Goal: Transaction & Acquisition: Purchase product/service

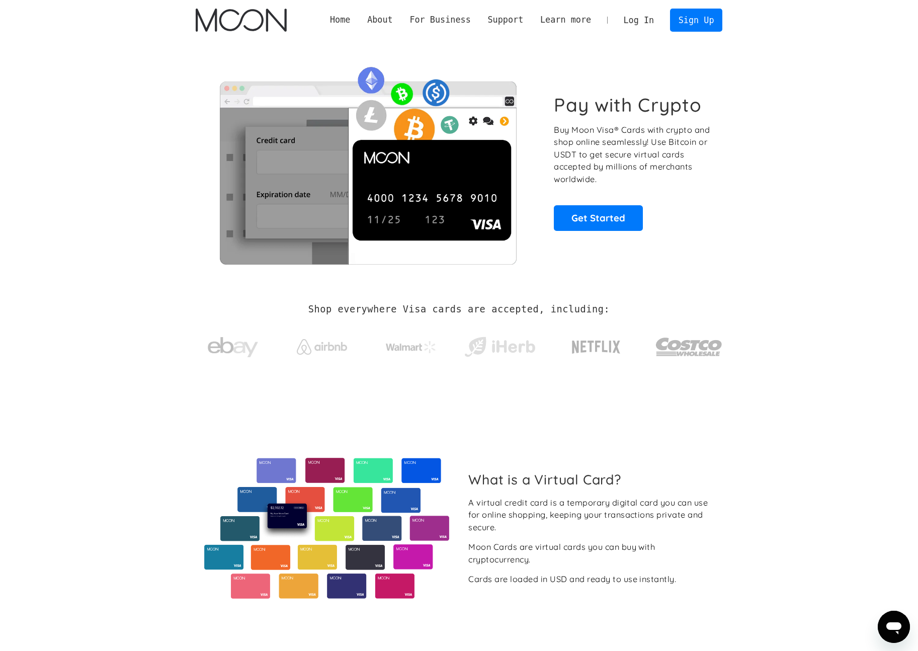
click at [642, 17] on link "Log In" at bounding box center [638, 20] width 47 height 22
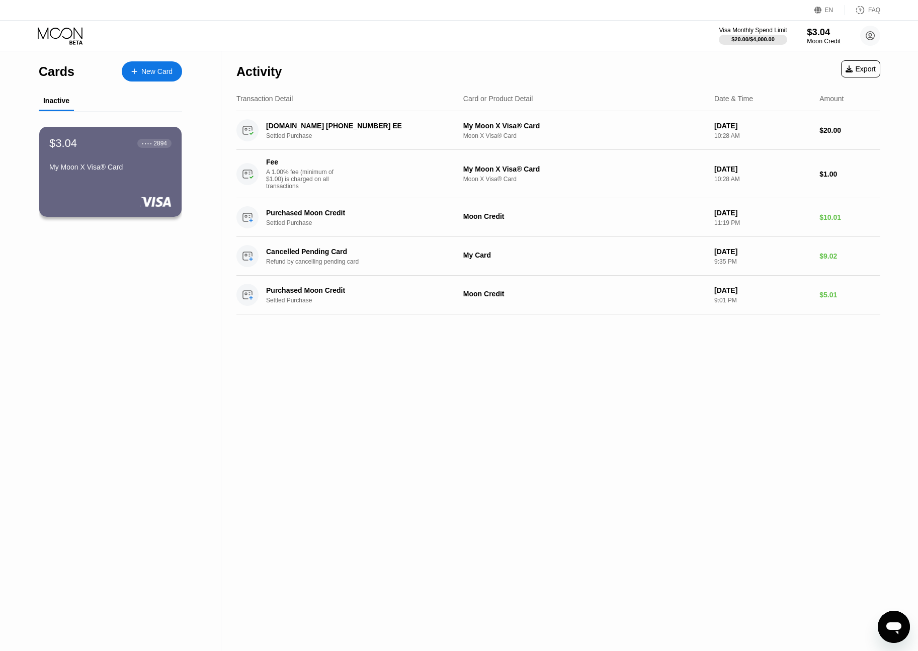
click at [824, 35] on div "$3.04" at bounding box center [824, 32] width 34 height 11
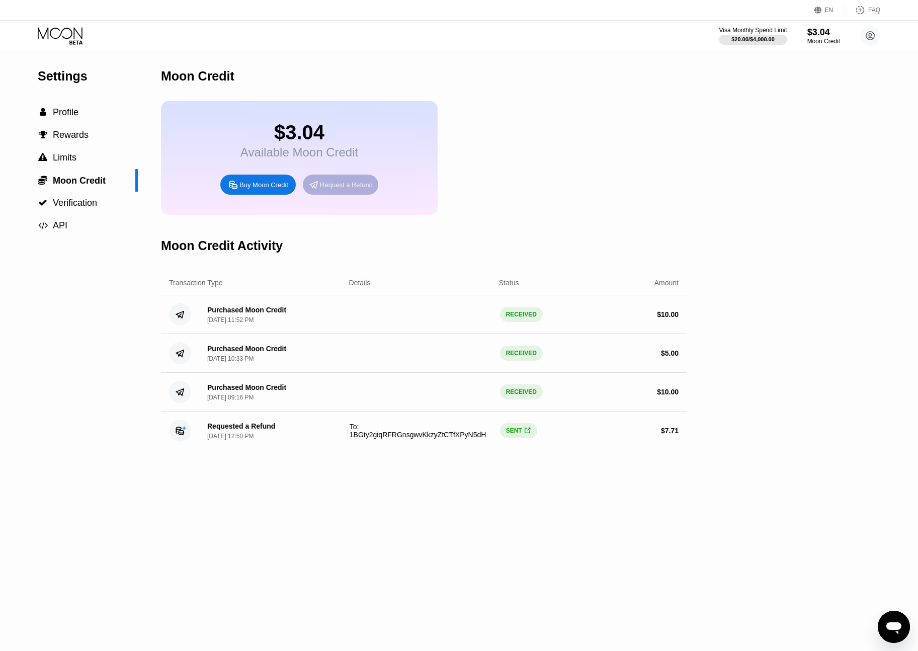
click at [338, 187] on div "Request a Refund" at bounding box center [346, 185] width 53 height 9
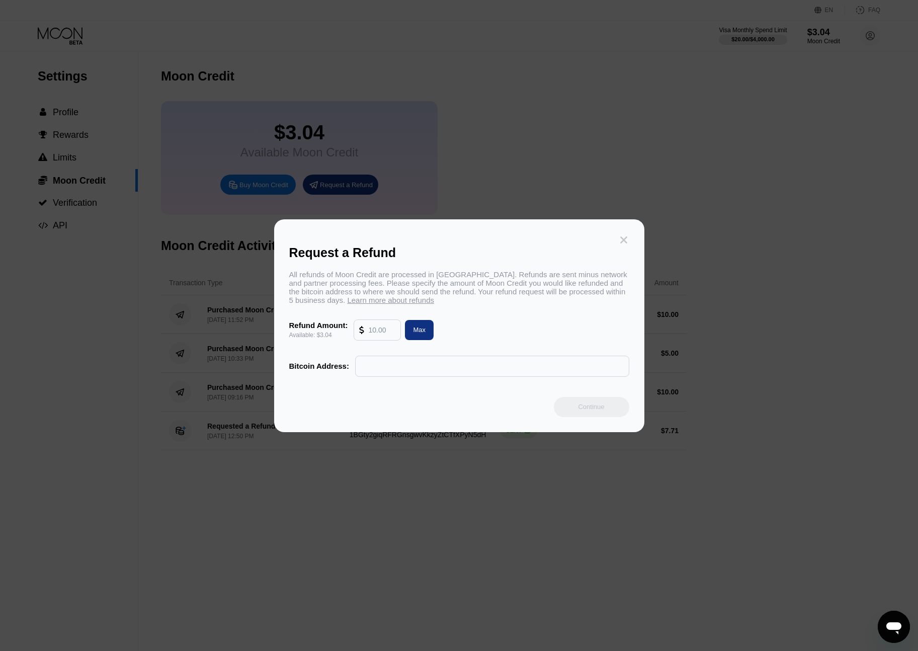
click at [622, 237] on icon at bounding box center [623, 239] width 7 height 7
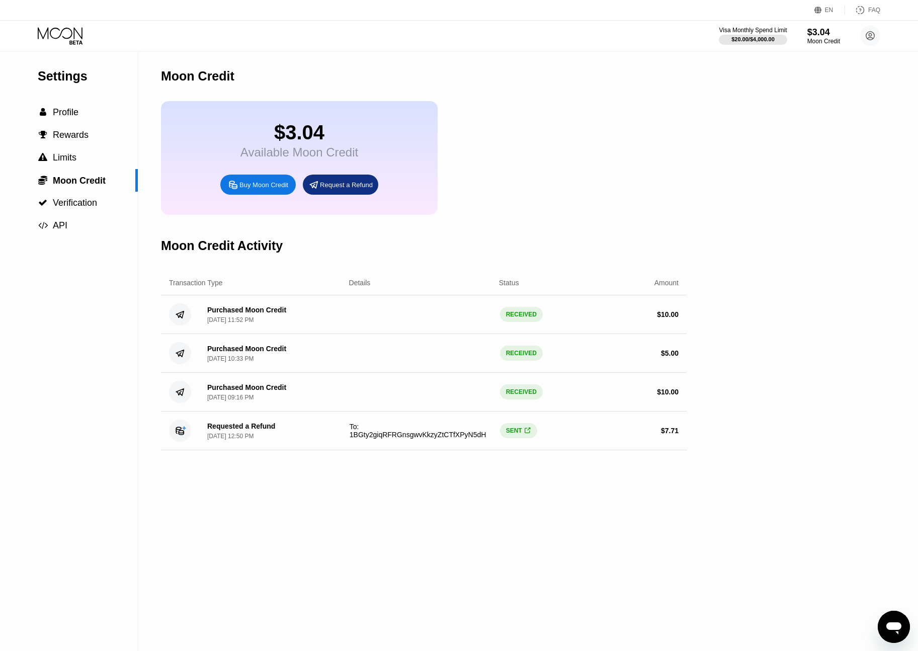
click at [338, 185] on div "Request a Refund" at bounding box center [346, 185] width 53 height 9
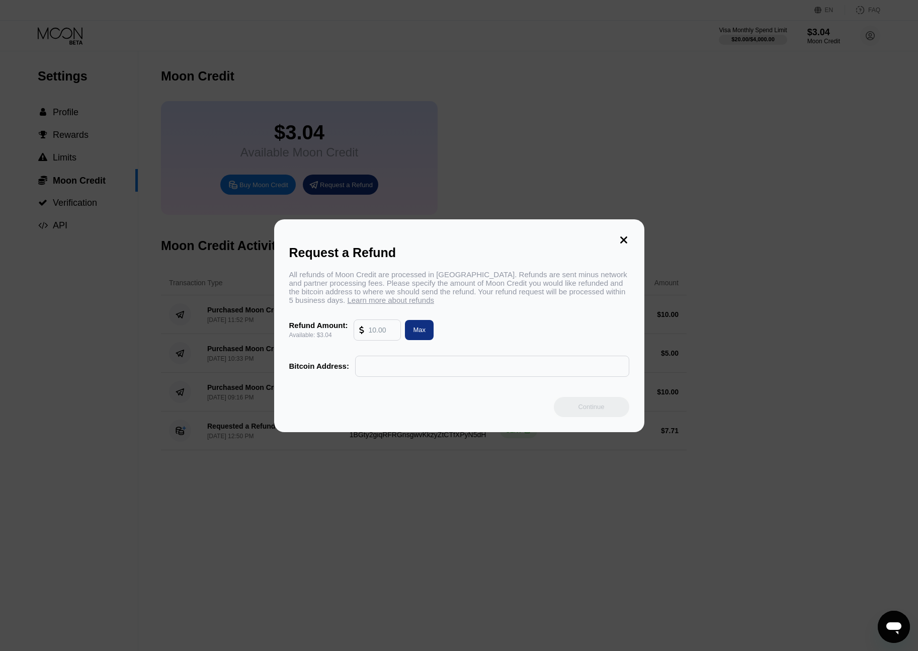
click at [615, 236] on div "Request a Refund All refunds of Moon Credit are processed in Bitcoin. Refunds a…" at bounding box center [459, 325] width 370 height 213
drag, startPoint x: 621, startPoint y: 238, endPoint x: 505, endPoint y: 212, distance: 119.1
click at [621, 238] on icon at bounding box center [623, 239] width 11 height 11
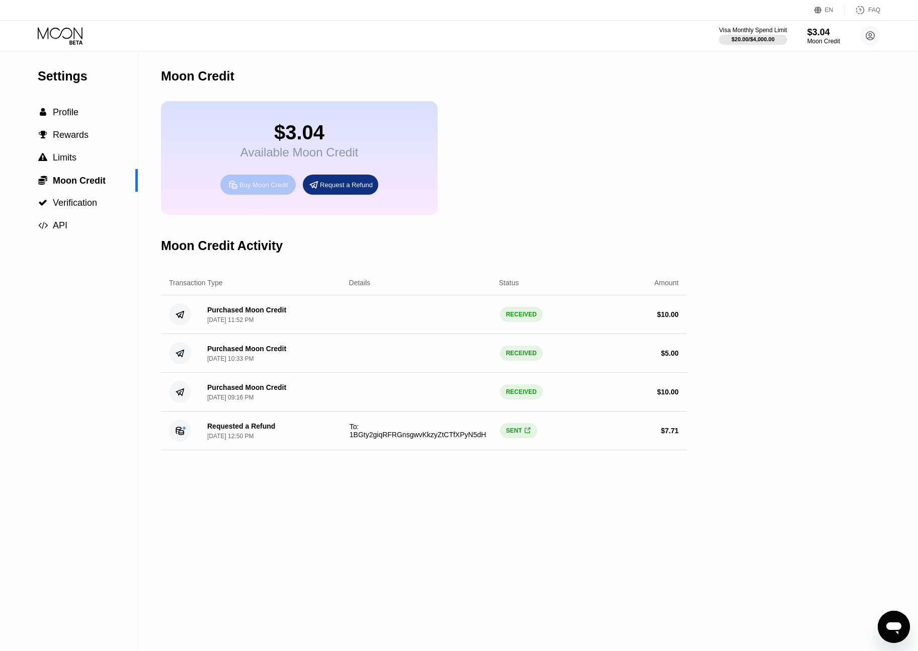
click at [253, 188] on div "Buy Moon Credit" at bounding box center [263, 185] width 49 height 9
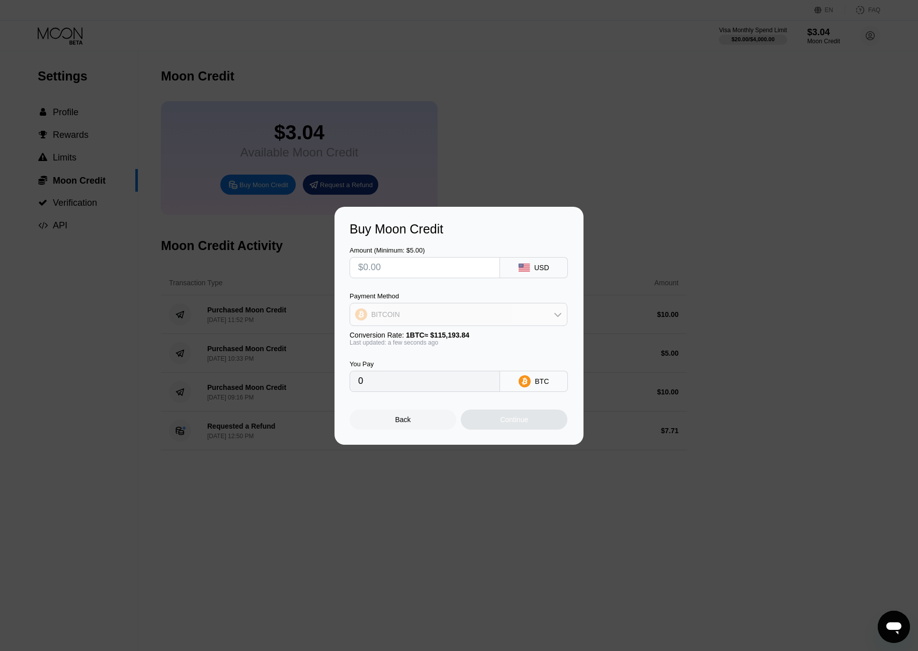
click at [478, 310] on div "BITCOIN" at bounding box center [458, 314] width 217 height 20
click at [434, 369] on div "USDT on TRON" at bounding box center [459, 364] width 212 height 20
type input "0.00"
click at [432, 385] on input "0.00" at bounding box center [424, 381] width 133 height 20
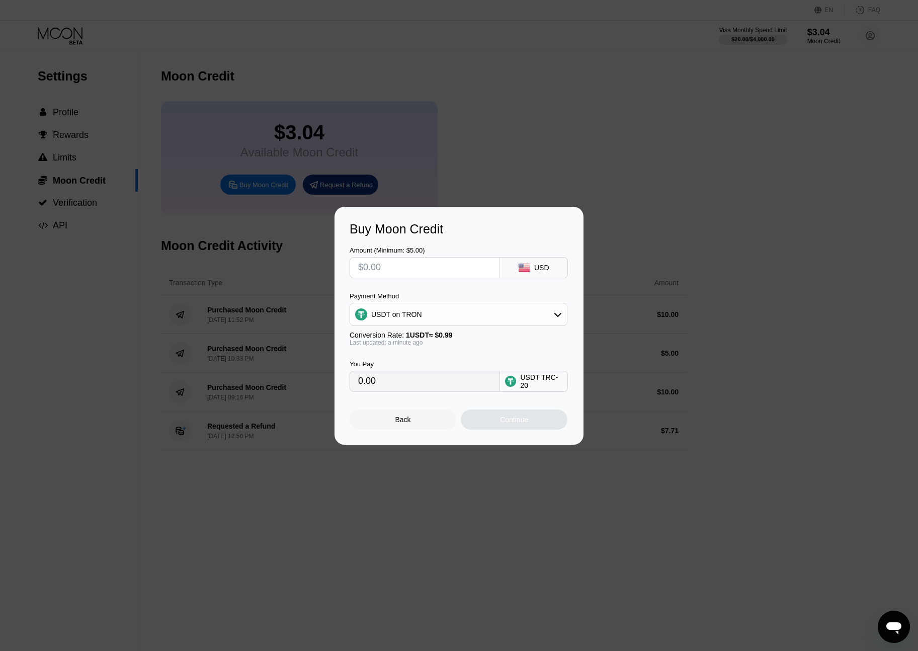
click at [401, 268] on input "text" at bounding box center [424, 268] width 133 height 20
type input "$8"
type input "8.08"
type input "$82"
type input "82.83"
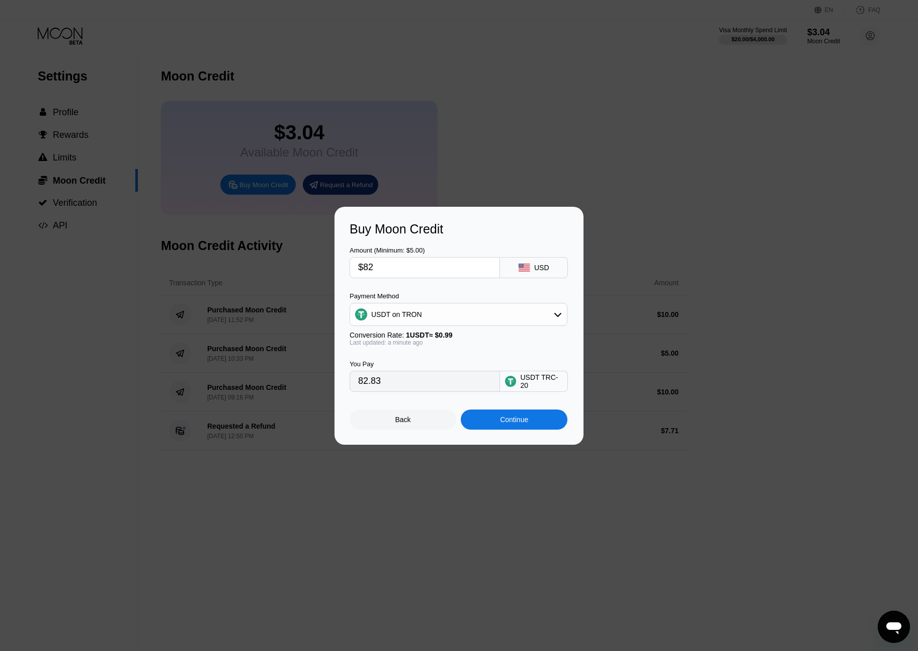
drag, startPoint x: 370, startPoint y: 267, endPoint x: 387, endPoint y: 272, distance: 17.7
click at [386, 272] on input "$82" at bounding box center [424, 268] width 133 height 20
type input "$81"
type input "81.82"
type input "$81"
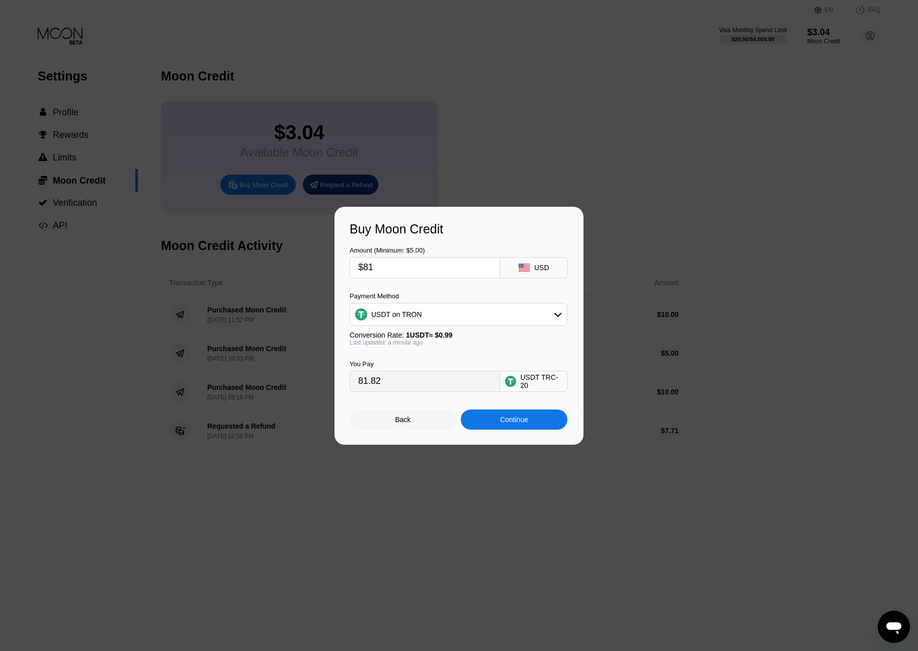
click at [500, 345] on div "Last updated: a minute ago" at bounding box center [459, 342] width 218 height 7
click at [492, 315] on div "USDT on TRON" at bounding box center [458, 314] width 217 height 20
click at [514, 287] on div "Amount (Minimum: $5.00) $81 USD Payment Method USDT on TRON BITCOIN USDT on TRO…" at bounding box center [459, 313] width 219 height 155
click at [472, 363] on div "USDT on TRON" at bounding box center [465, 364] width 190 height 8
click at [497, 419] on div "Continue" at bounding box center [514, 420] width 107 height 20
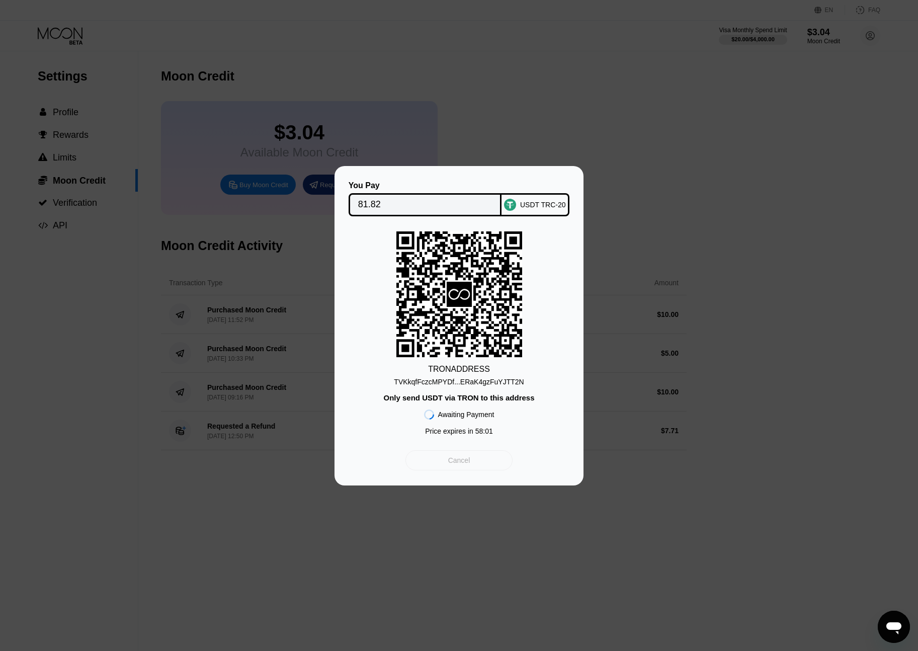
click at [473, 455] on div "Cancel" at bounding box center [459, 460] width 107 height 20
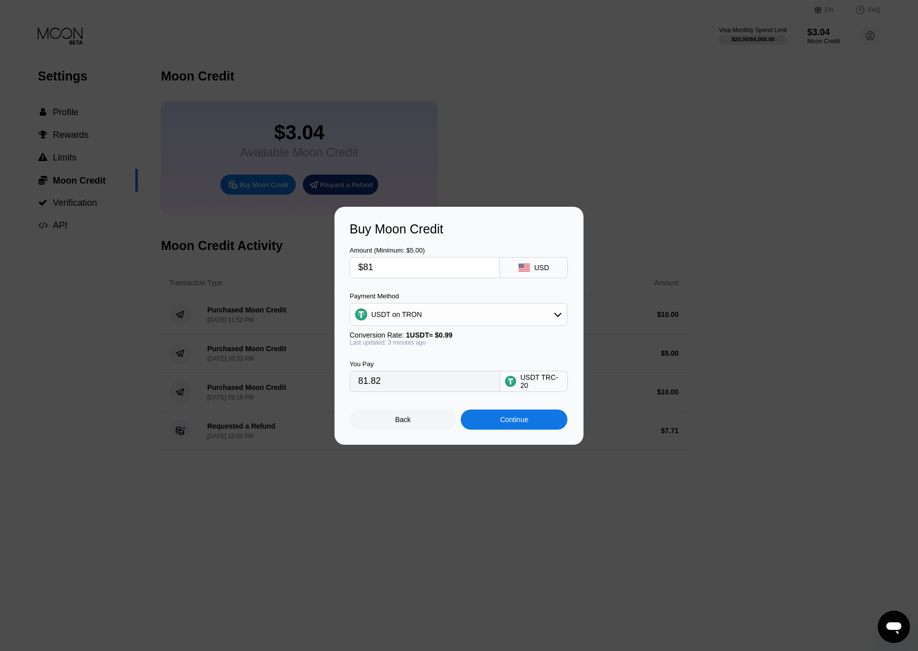
drag, startPoint x: 371, startPoint y: 267, endPoint x: 385, endPoint y: 272, distance: 15.4
click at [382, 271] on input "$81" at bounding box center [424, 268] width 133 height 20
type input "$82"
type input "82.83"
type input "$8"
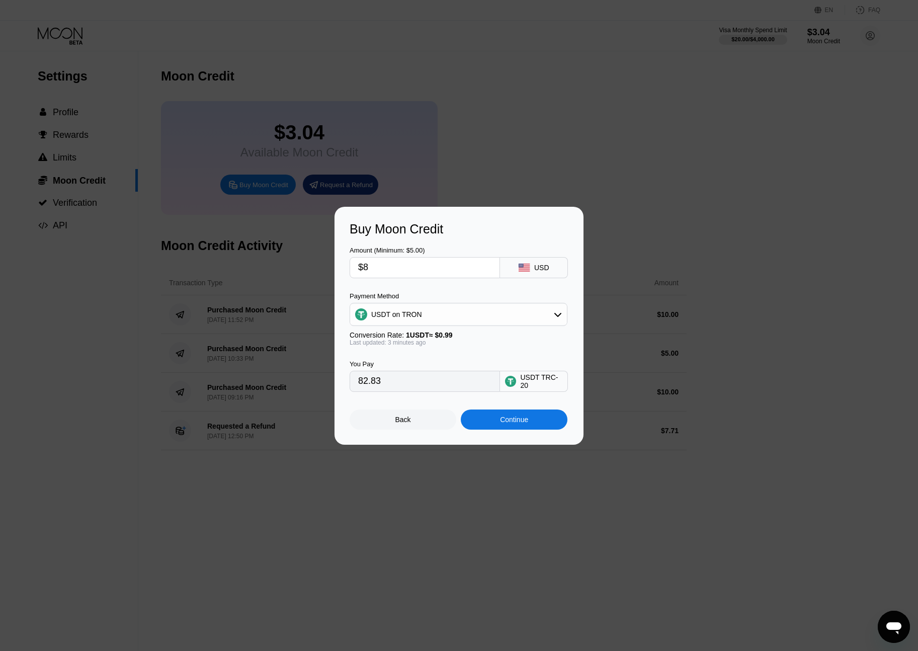
type input "8.08"
type input "$81"
type input "81.82"
type input "$81.5"
type input "82.32"
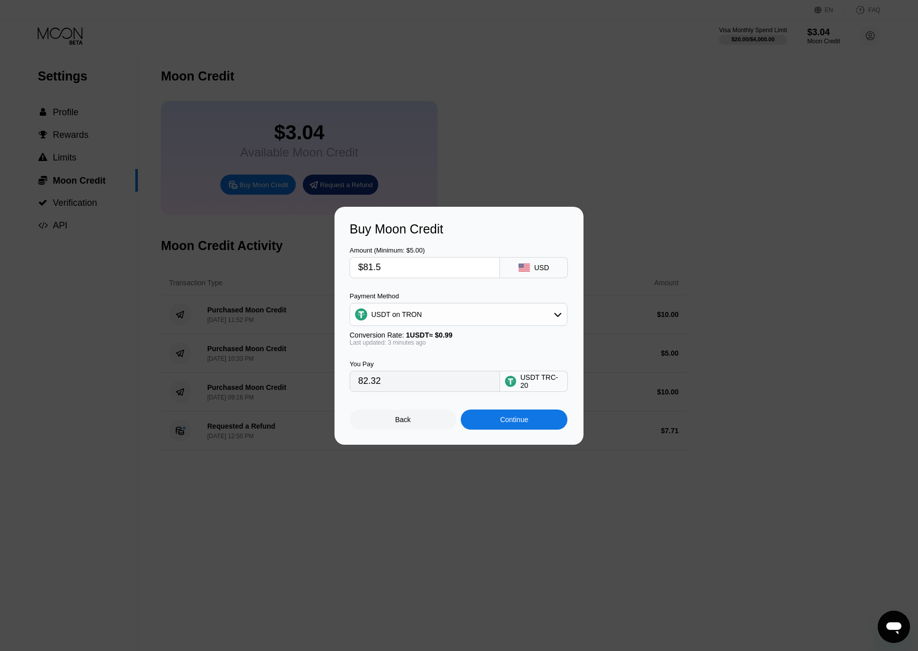
type input "$81.5"
click at [512, 418] on div "Continue" at bounding box center [514, 420] width 28 height 8
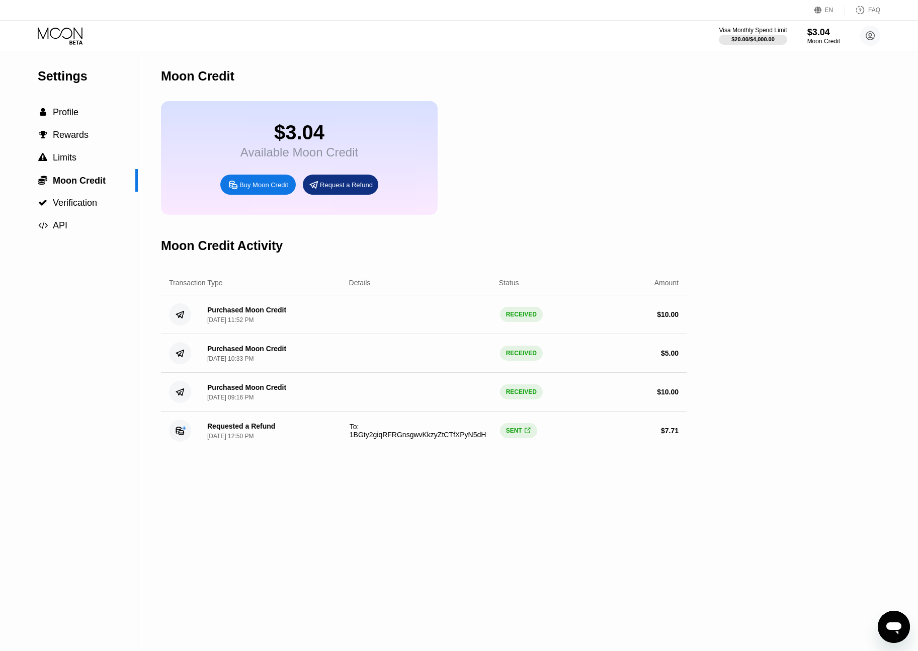
click at [596, 120] on div "$3.04 Available Moon Credit Buy Moon Credit Request a Refund" at bounding box center [424, 158] width 526 height 114
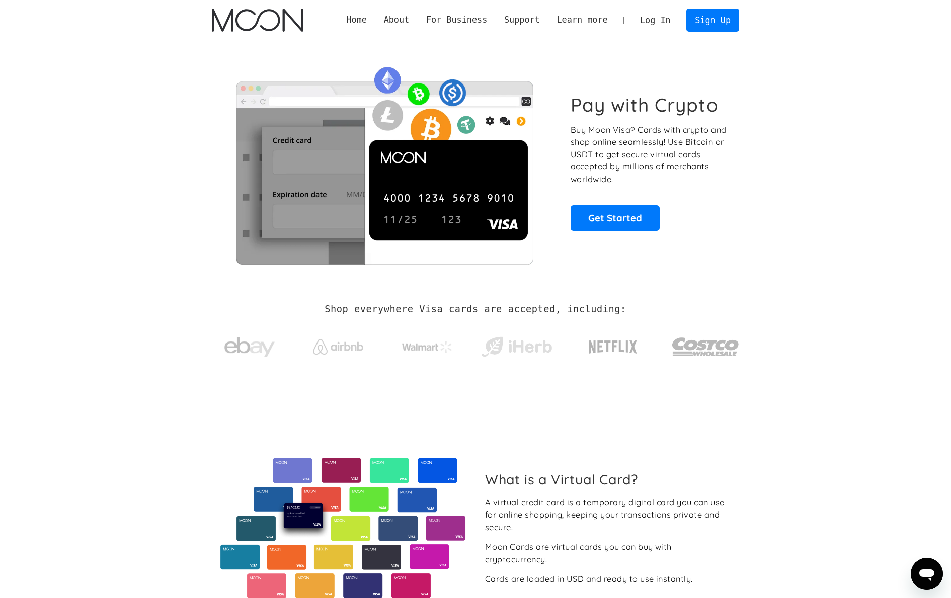
click at [652, 18] on link "Log In" at bounding box center [654, 20] width 47 height 22
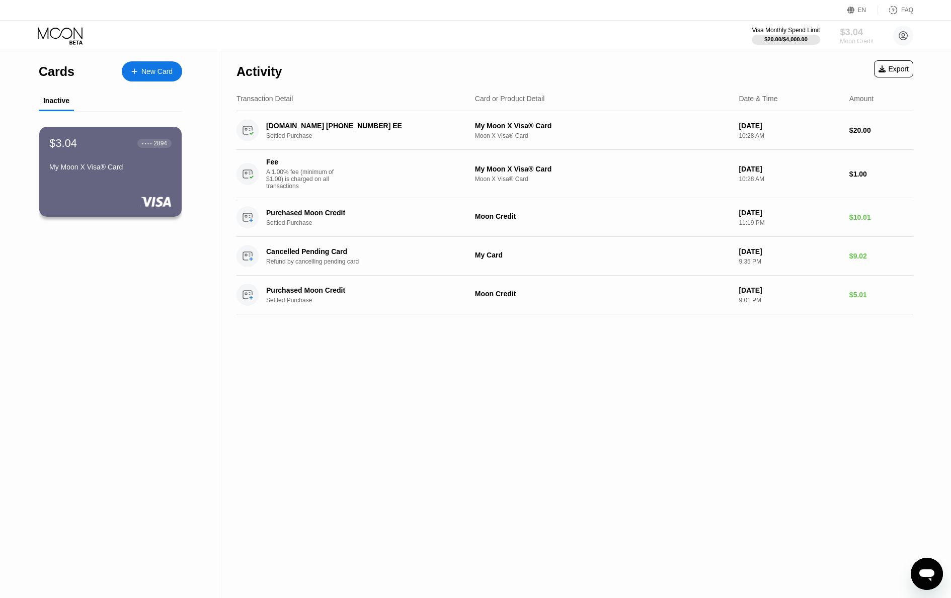
click at [852, 38] on div "Moon Credit" at bounding box center [857, 41] width 34 height 7
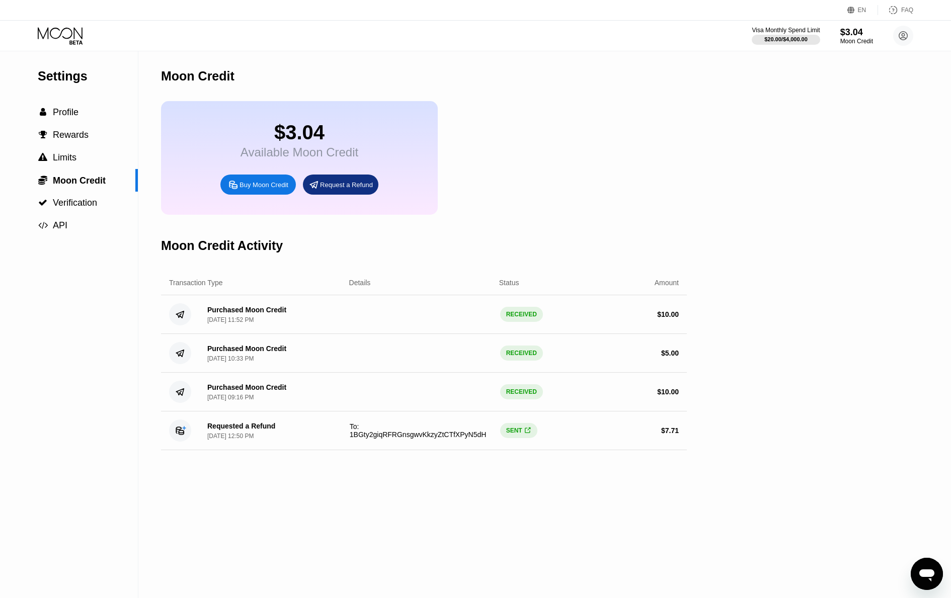
click at [328, 186] on div "Request a Refund" at bounding box center [346, 185] width 53 height 9
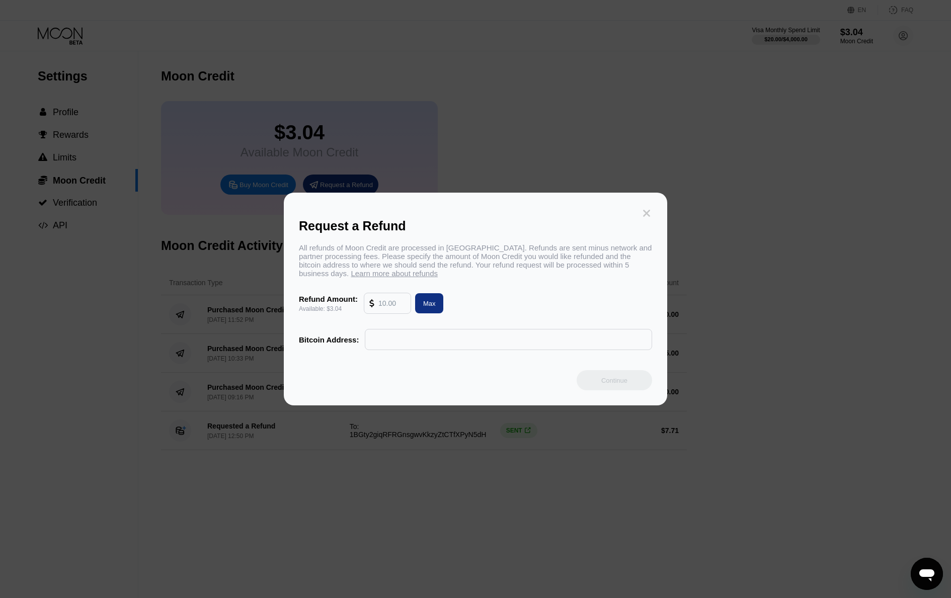
click at [645, 209] on icon at bounding box center [646, 213] width 11 height 11
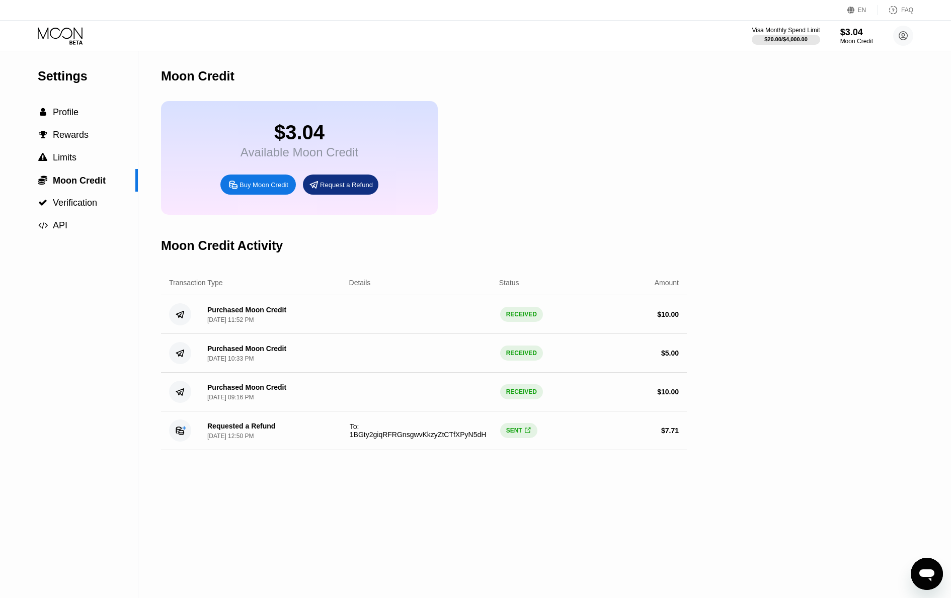
click at [270, 181] on div "Buy Moon Credit" at bounding box center [263, 185] width 49 height 9
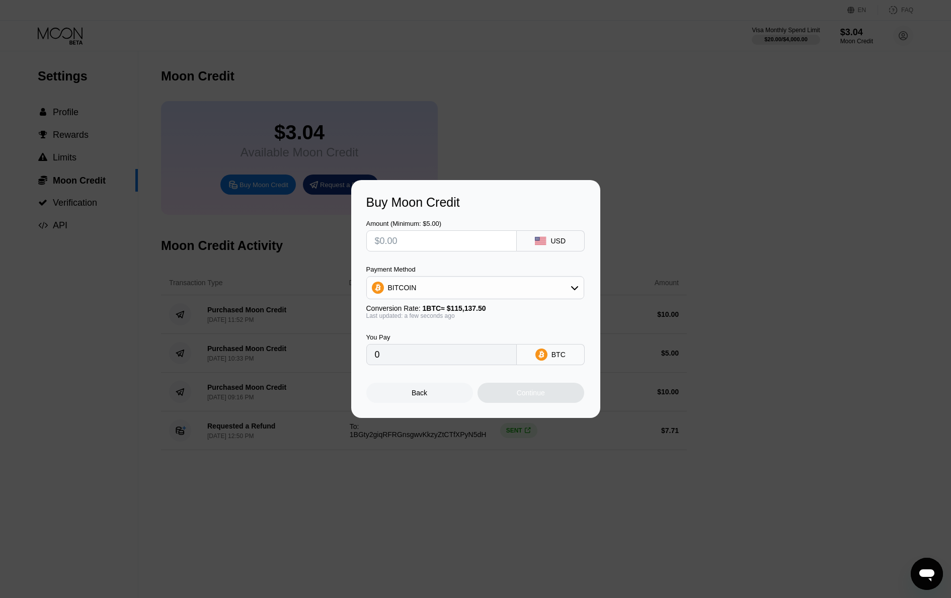
click at [408, 241] on input "text" at bounding box center [441, 241] width 133 height 20
type input "$7"
type input "0.00006080"
type input "$79"
type input "0.00068614"
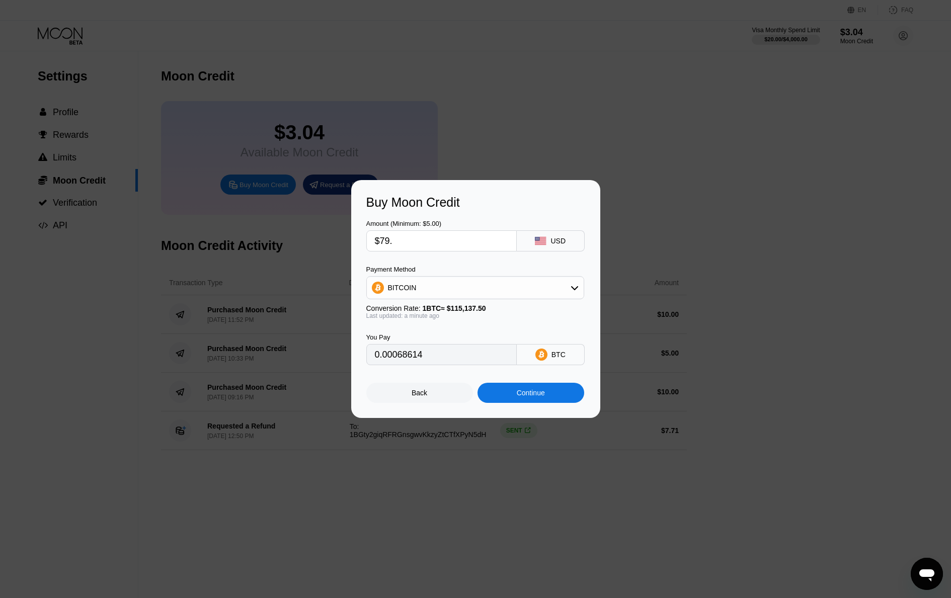
type input "$79.5"
type input "0.00069048"
type input "$79.5"
click at [511, 286] on div "BITCOIN" at bounding box center [475, 288] width 217 height 20
click at [468, 336] on div "USDT on TRON" at bounding box center [481, 338] width 190 height 8
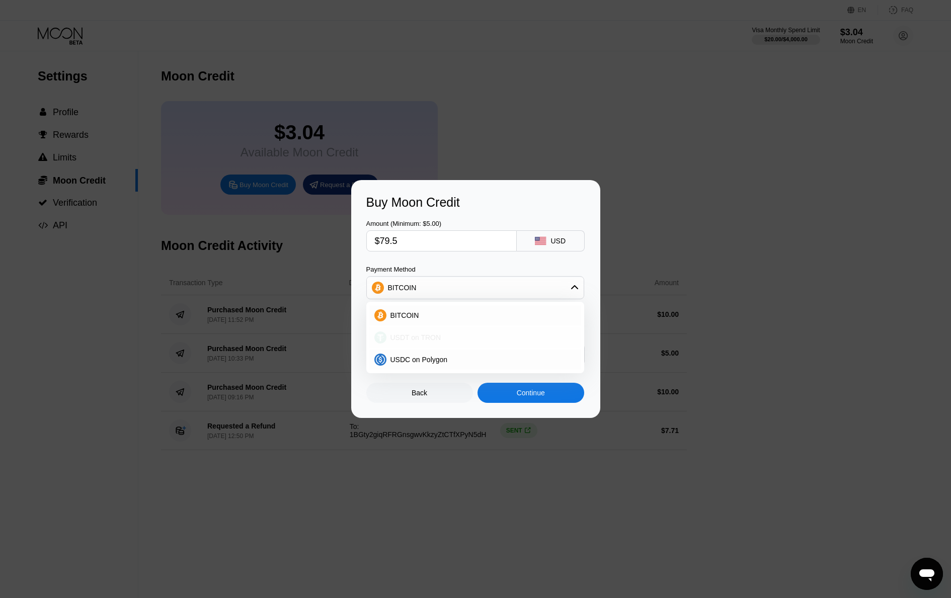
type input "80.30"
click at [404, 239] on input "$79.5" at bounding box center [441, 241] width 133 height 20
type input "$79."
type input "79.80"
type input "$79.6"
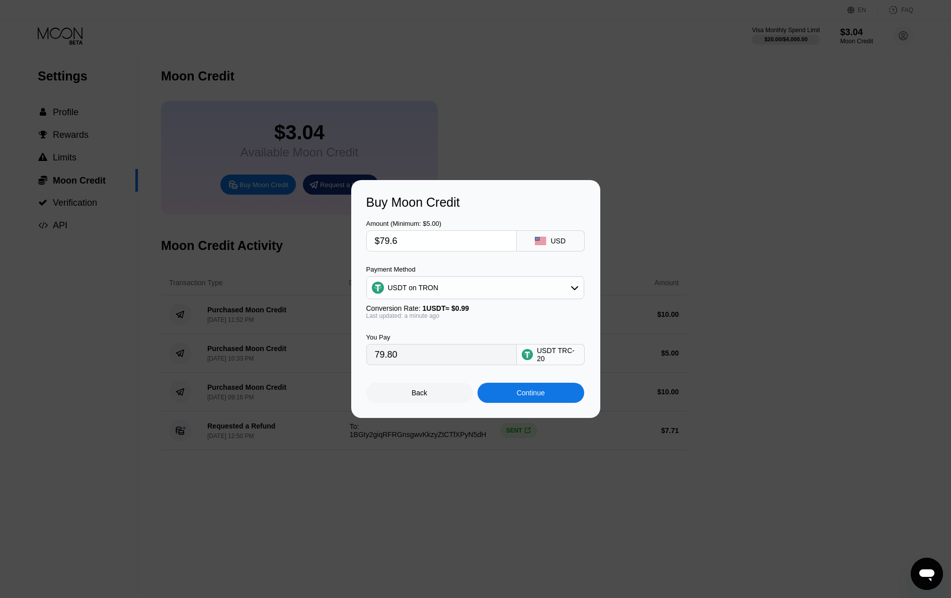
type input "80.40"
type input "$79."
type input "79.80"
type input "$79.7"
type input "80.51"
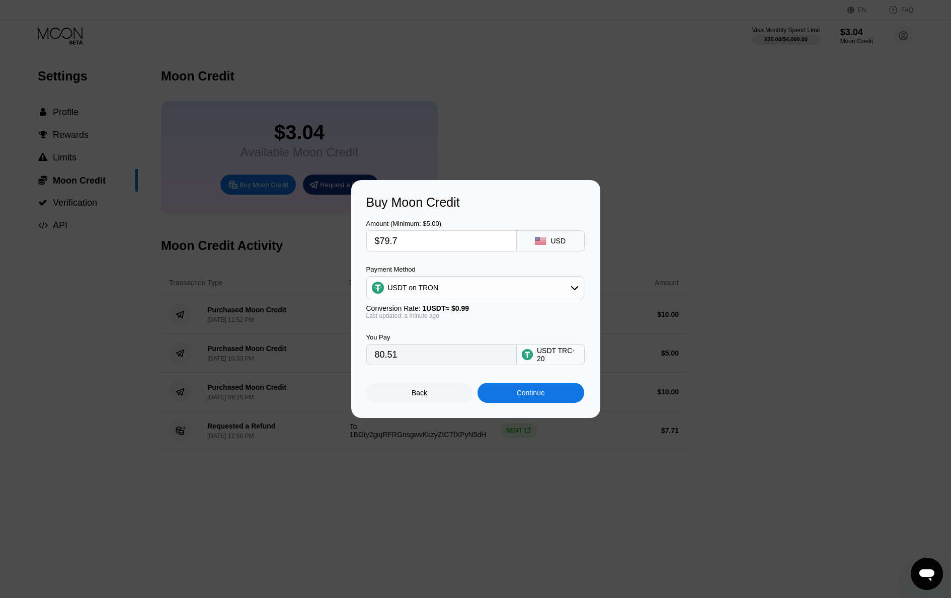
type input "$79."
type input "79.80"
type input "$79.6"
type input "80.40"
type input "$79.69"
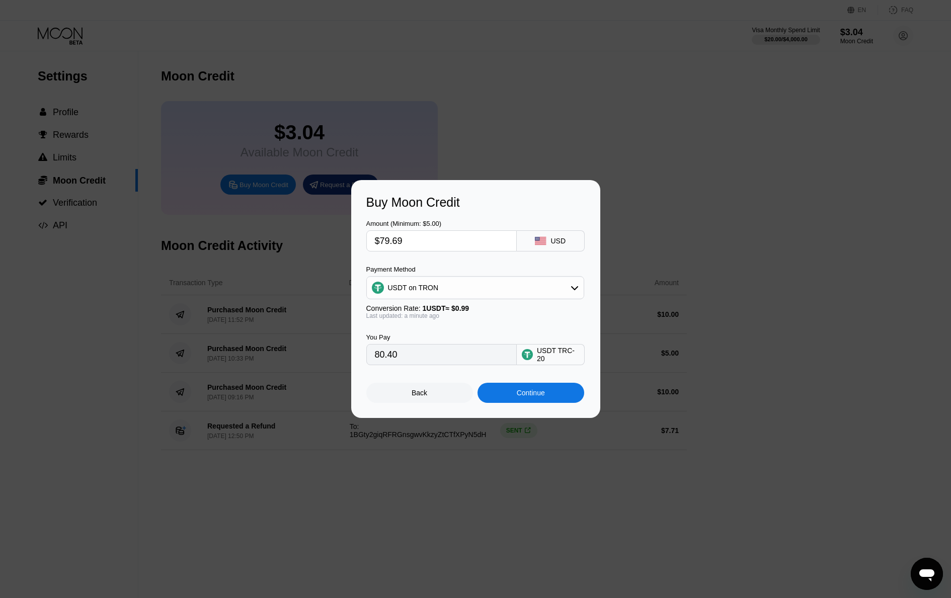
type input "80.49"
type input "$79.695"
type input "80.50"
type input "$79.695"
click at [541, 397] on div "Continue" at bounding box center [531, 393] width 28 height 8
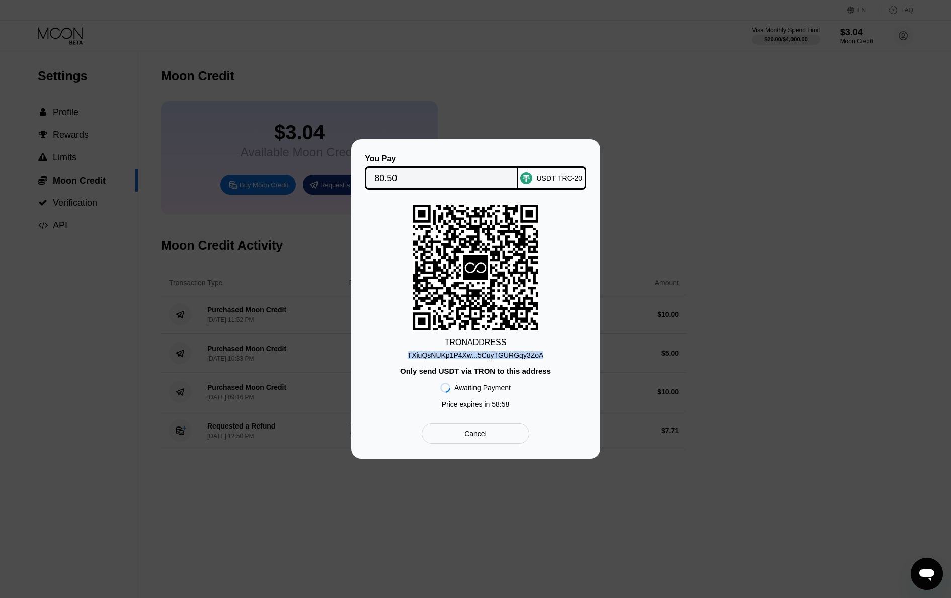
drag, startPoint x: 546, startPoint y: 355, endPoint x: 389, endPoint y: 347, distance: 157.2
click at [389, 347] on div "TRON ADDRESS TXiuQsNUKp1P4Xw...5CuyTGURGqy3ZoA Only send USDT via TRON to this …" at bounding box center [475, 309] width 219 height 209
copy div "TXiuQsNUKp1P4Xw...5CuyTGURGqy3ZoA"
click at [484, 438] on div "Cancel" at bounding box center [475, 433] width 22 height 9
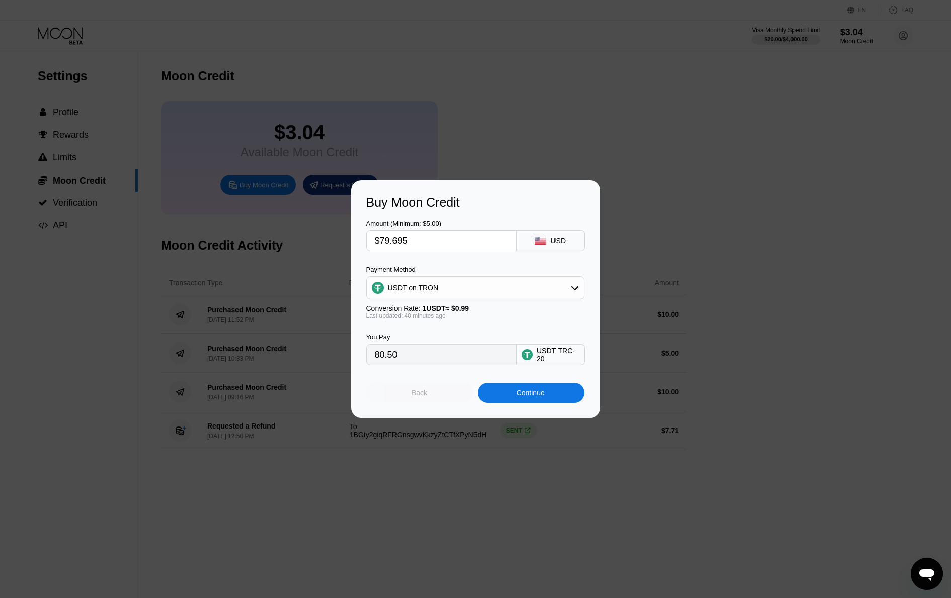
click at [422, 396] on div "Back" at bounding box center [420, 393] width 16 height 8
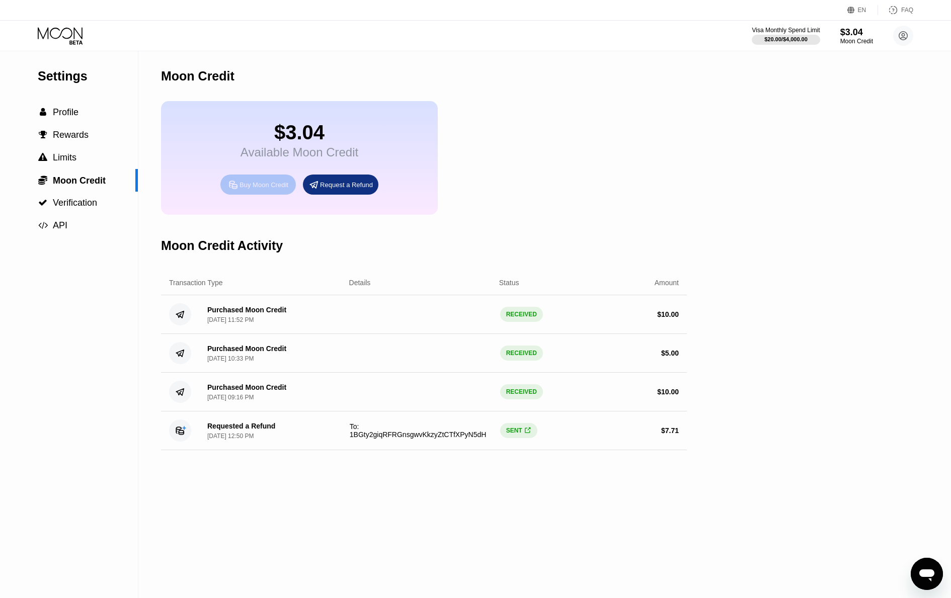
click at [269, 184] on div "Buy Moon Credit" at bounding box center [263, 185] width 49 height 9
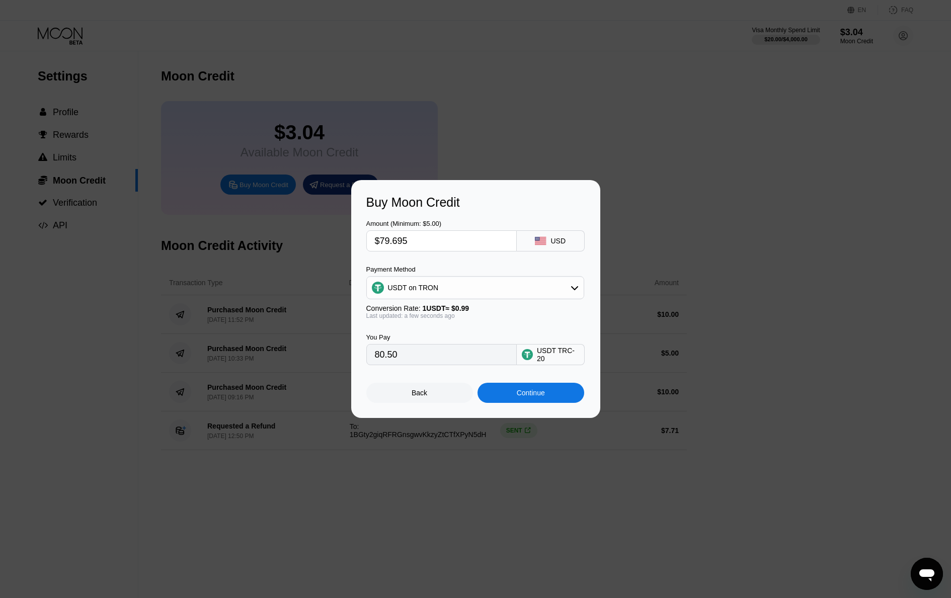
click at [522, 294] on div "USDT on TRON" at bounding box center [475, 288] width 217 height 20
click at [448, 357] on div "USDC on Polygon" at bounding box center [481, 360] width 190 height 8
type input "79.69500000"
click at [527, 393] on div "Continue" at bounding box center [531, 393] width 28 height 8
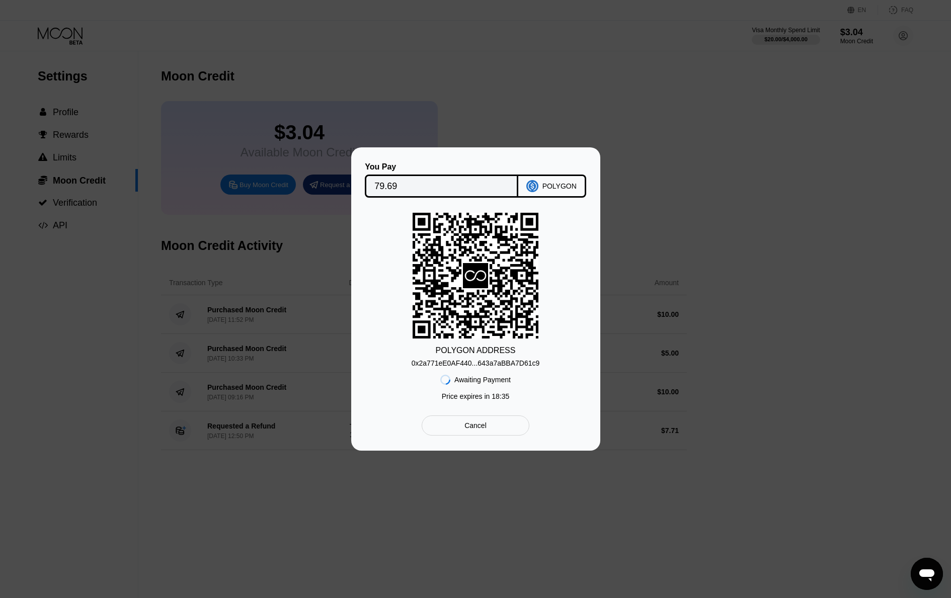
click at [482, 425] on div "Cancel" at bounding box center [475, 425] width 22 height 9
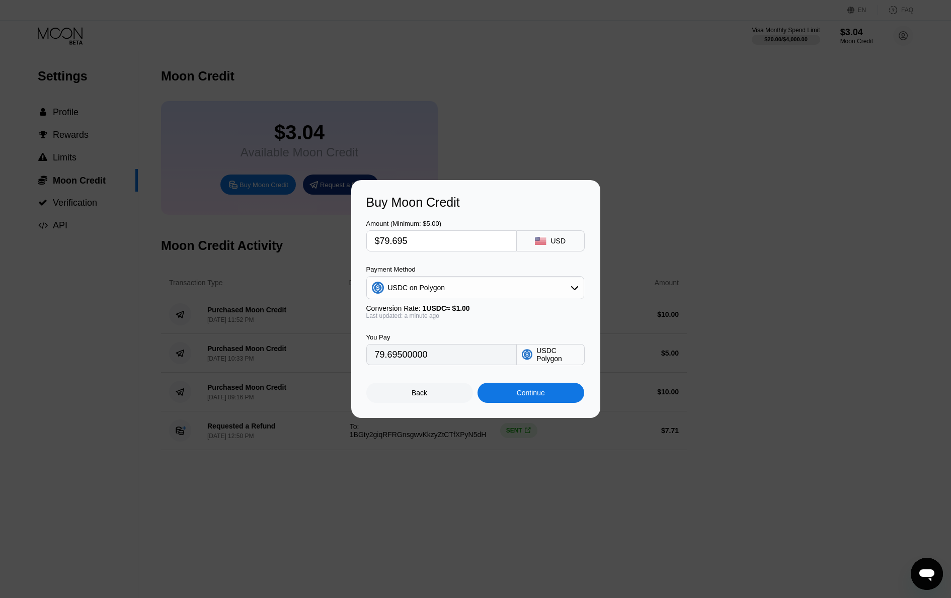
click at [512, 398] on div "Continue" at bounding box center [530, 393] width 107 height 20
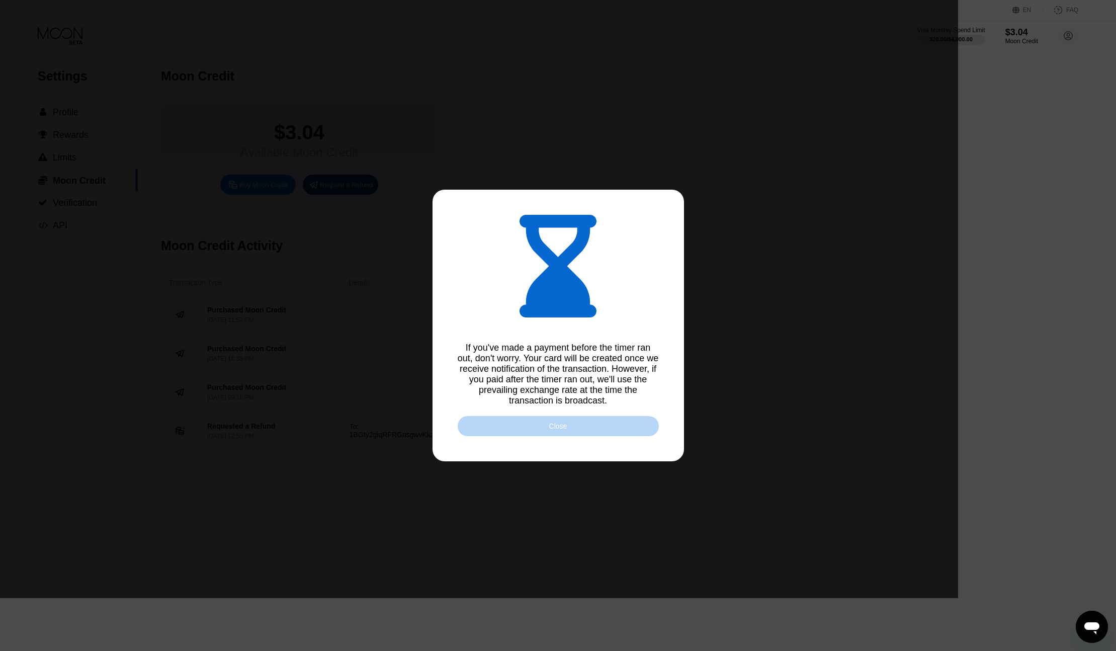
click at [615, 422] on div "Close" at bounding box center [558, 426] width 201 height 20
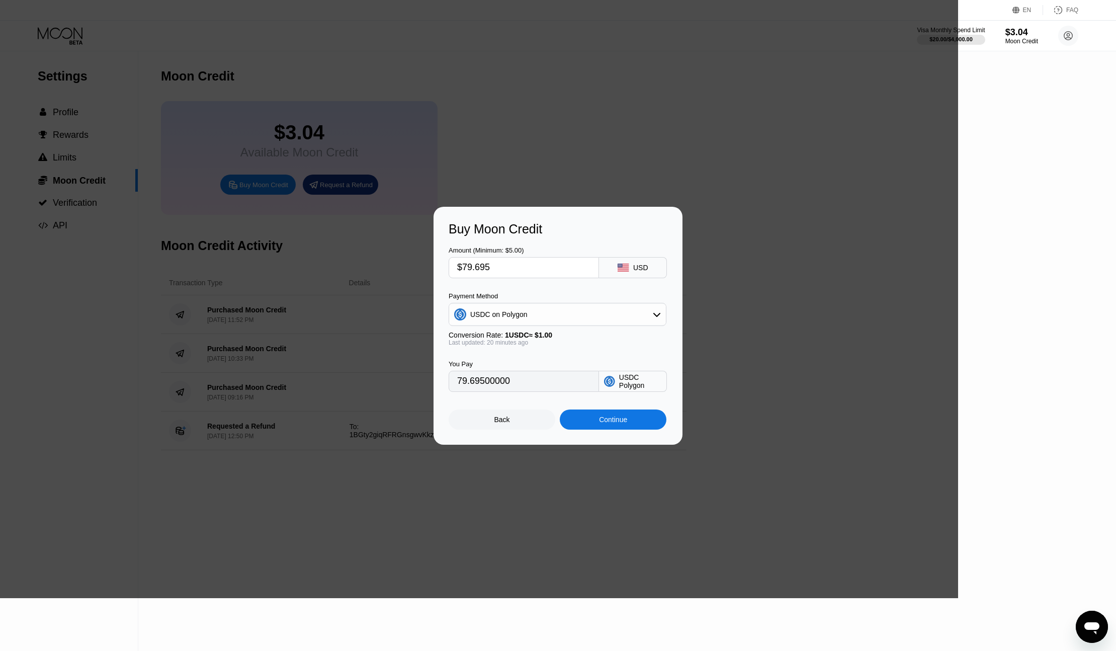
click at [510, 421] on div "Back" at bounding box center [502, 420] width 107 height 20
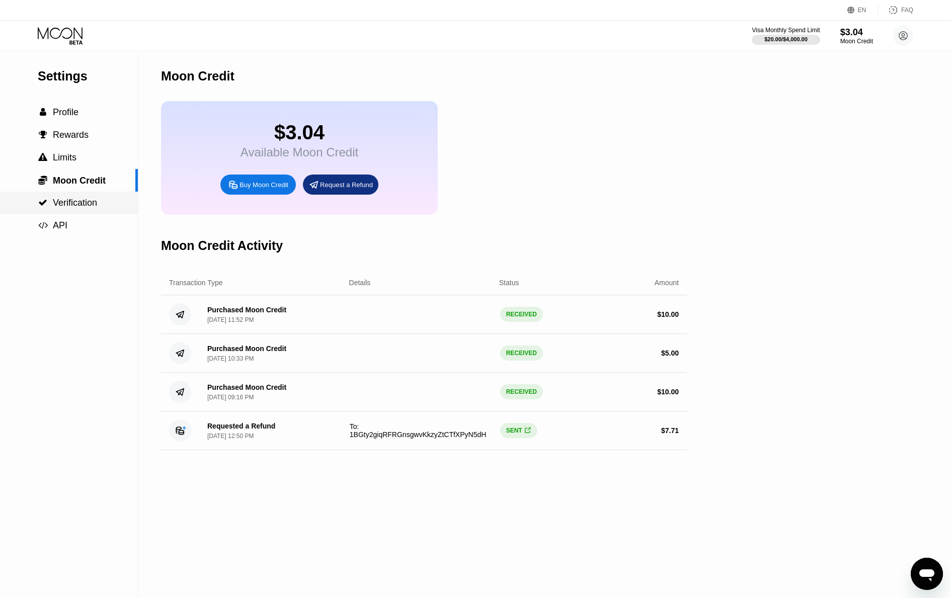
click at [79, 203] on span "Verification" at bounding box center [75, 203] width 44 height 10
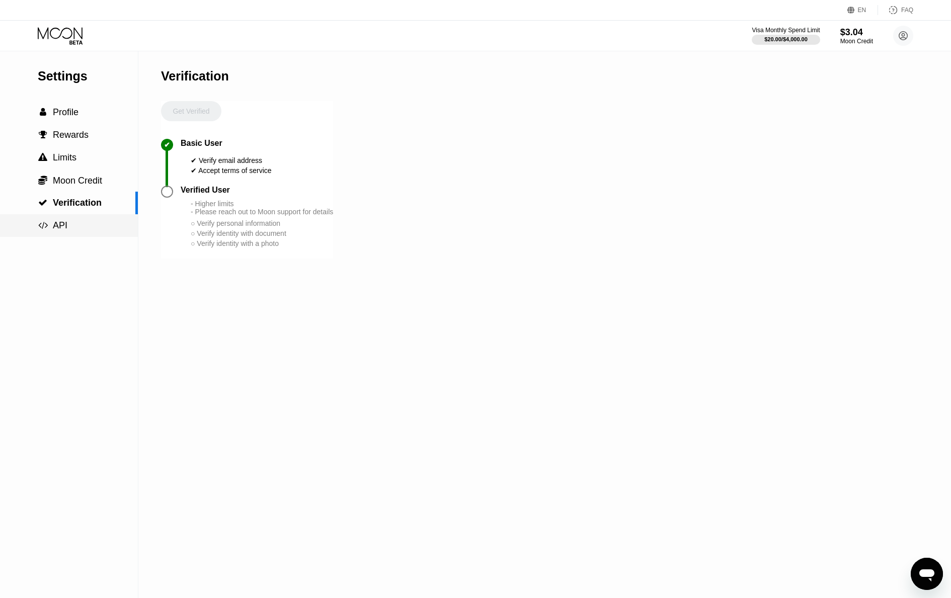
click at [75, 222] on div " API" at bounding box center [69, 225] width 138 height 11
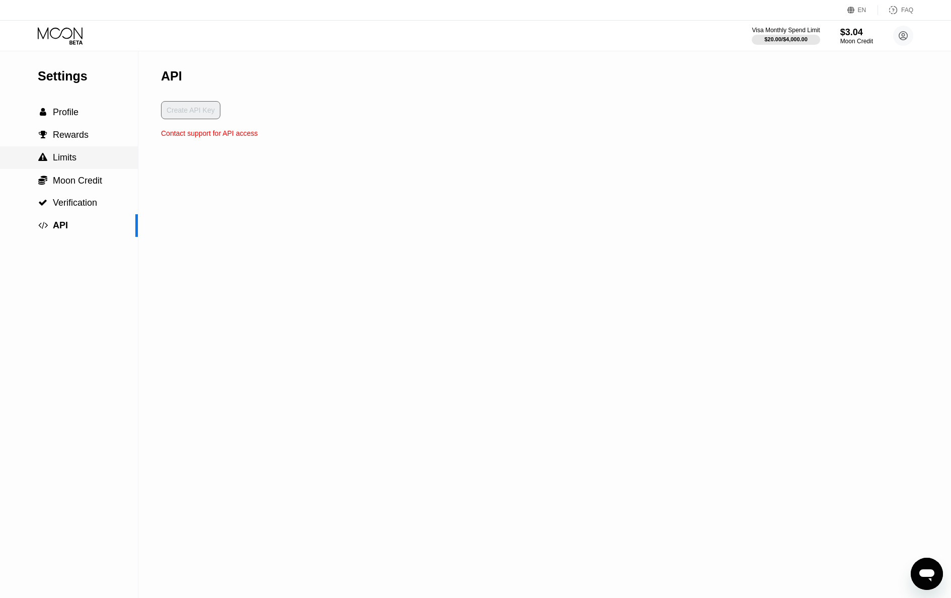
click at [63, 161] on span "Limits" at bounding box center [65, 157] width 24 height 10
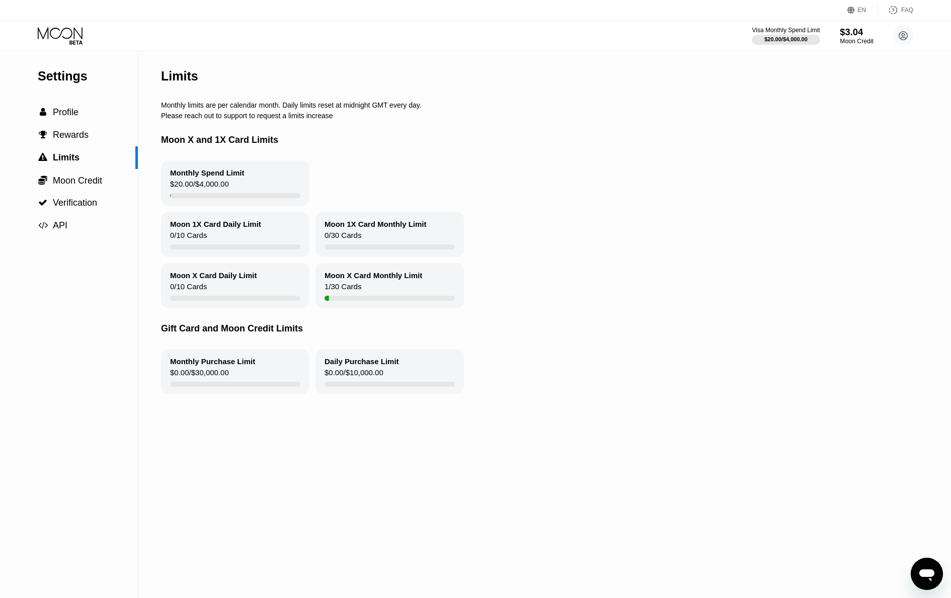
click at [856, 32] on div "$3.04" at bounding box center [857, 32] width 34 height 11
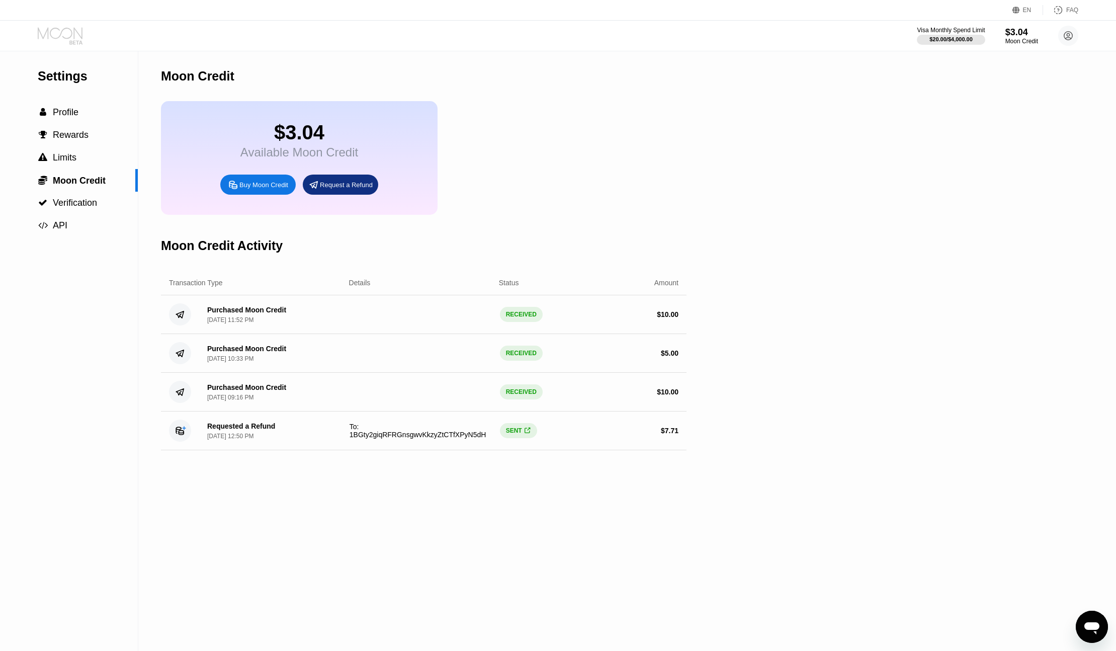
click at [73, 36] on icon at bounding box center [61, 36] width 47 height 18
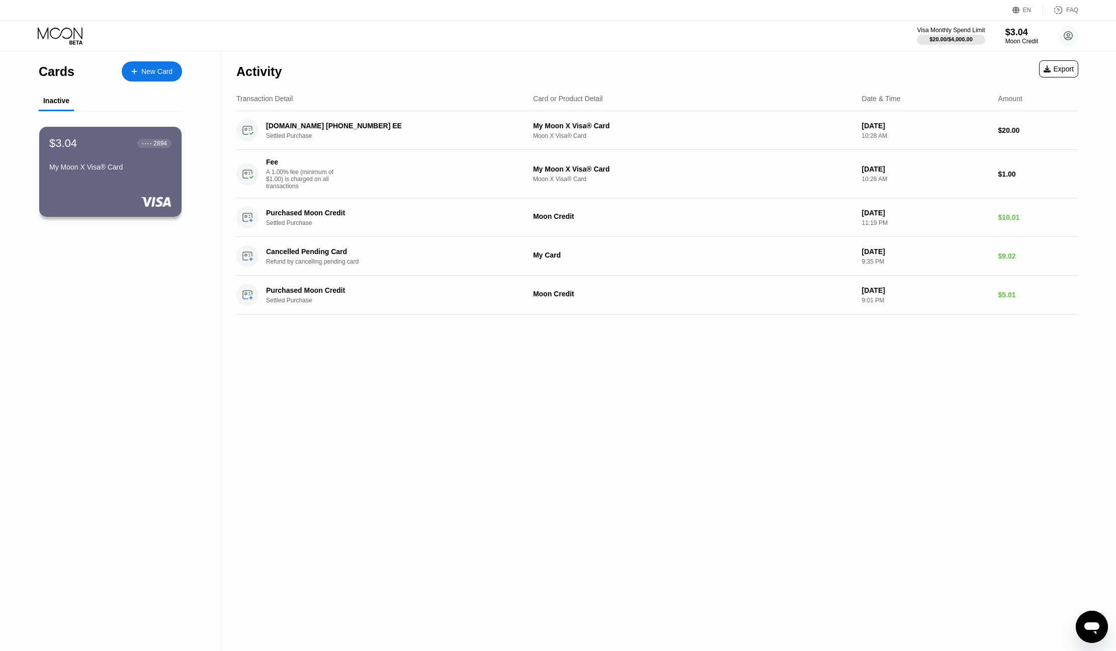
click at [1022, 21] on div "Visa Monthly Spend Limit $20.00 / $4,000.00 $3.04 Moon Credit anikitin anikitin…" at bounding box center [558, 36] width 1116 height 30
click at [1022, 33] on div "$3.04" at bounding box center [1022, 32] width 34 height 11
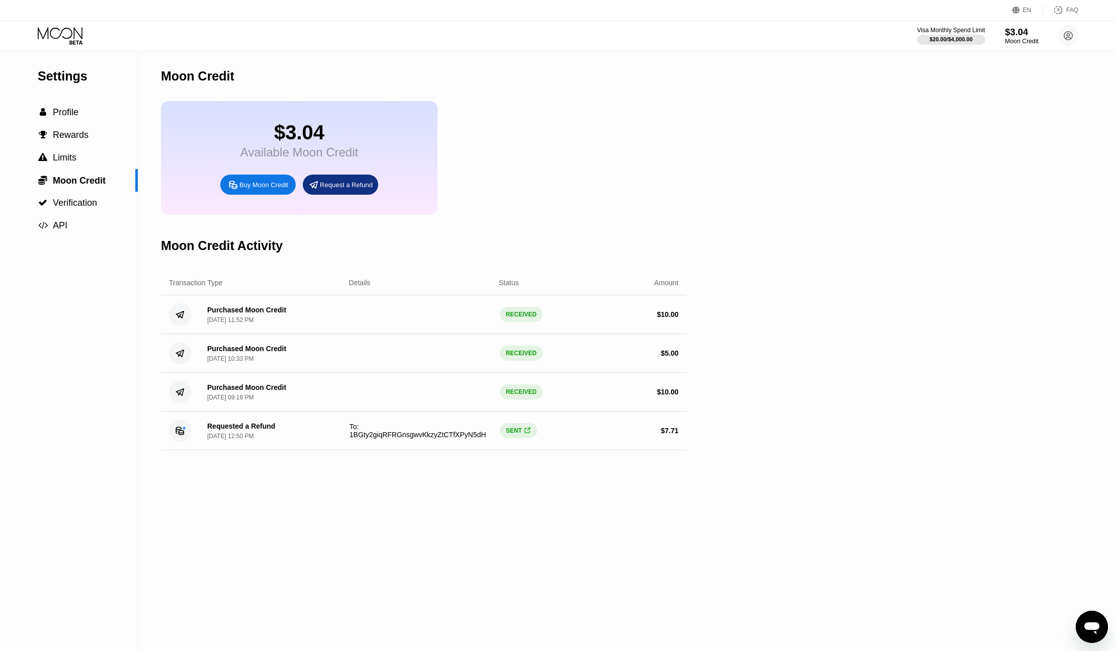
click at [1025, 30] on div "$3.04" at bounding box center [1022, 32] width 34 height 11
click at [87, 157] on div " Limits" at bounding box center [69, 157] width 138 height 11
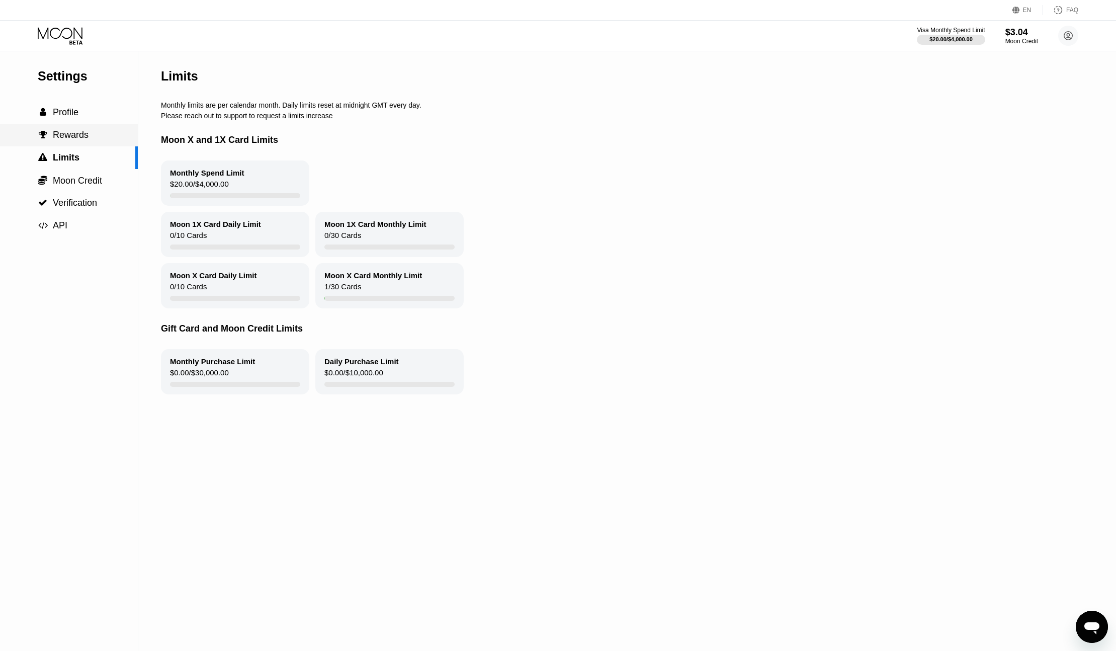
click at [88, 137] on div " Rewards" at bounding box center [69, 135] width 138 height 11
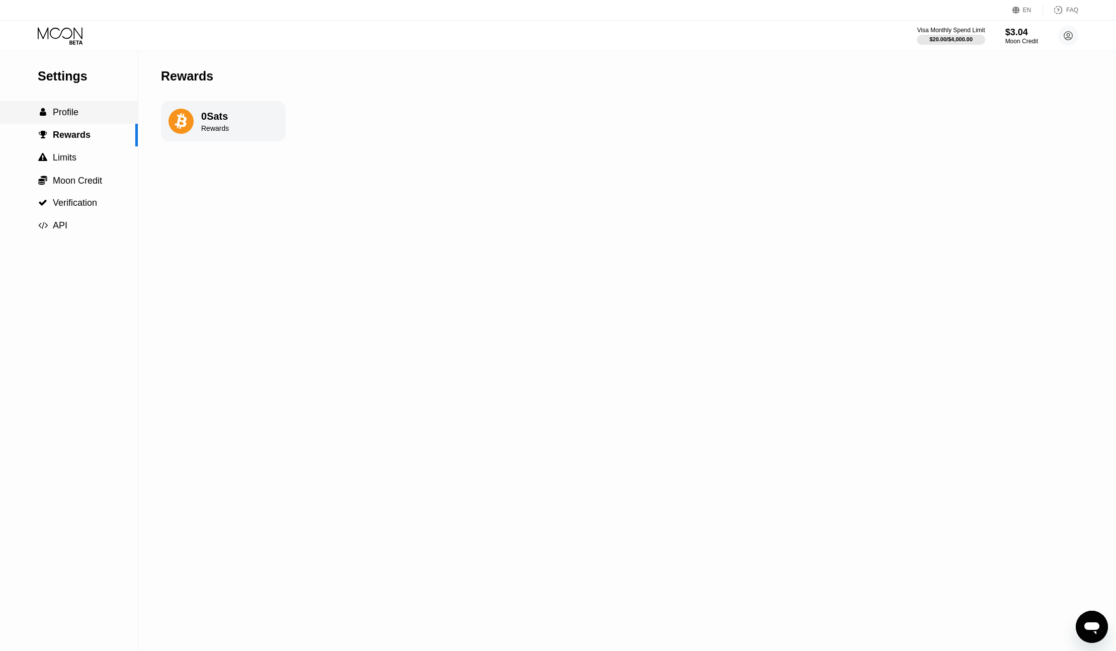
click at [76, 112] on span "Profile" at bounding box center [66, 112] width 26 height 10
click at [222, 220] on div "Lightning" at bounding box center [212, 212] width 102 height 20
click at [205, 253] on div "On-Chain" at bounding box center [212, 252] width 91 height 7
click at [248, 214] on img at bounding box center [253, 212] width 10 height 10
click at [328, 200] on div "Settings  Profile  Rewards  Limits  Moon Credit  Verification  API Profil…" at bounding box center [558, 351] width 1116 height 600
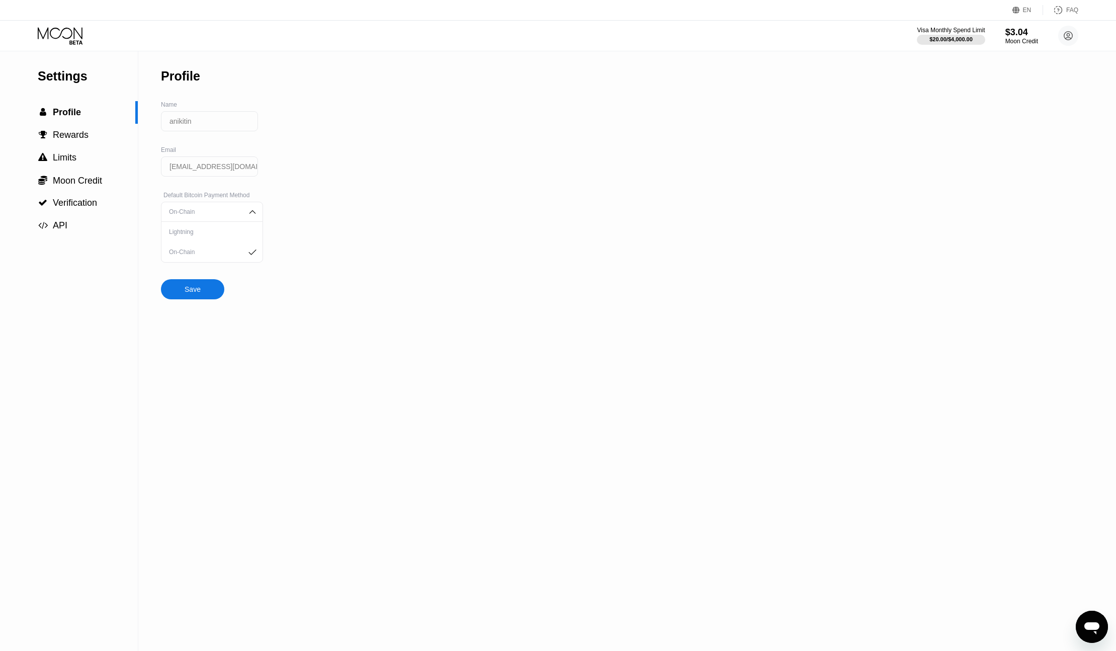
click at [220, 229] on div "Lightning" at bounding box center [212, 231] width 91 height 7
click at [355, 190] on div "Settings  Profile  Rewards  Limits  Moon Credit  Verification  API Profil…" at bounding box center [558, 351] width 1116 height 600
click at [62, 28] on icon at bounding box center [61, 36] width 47 height 18
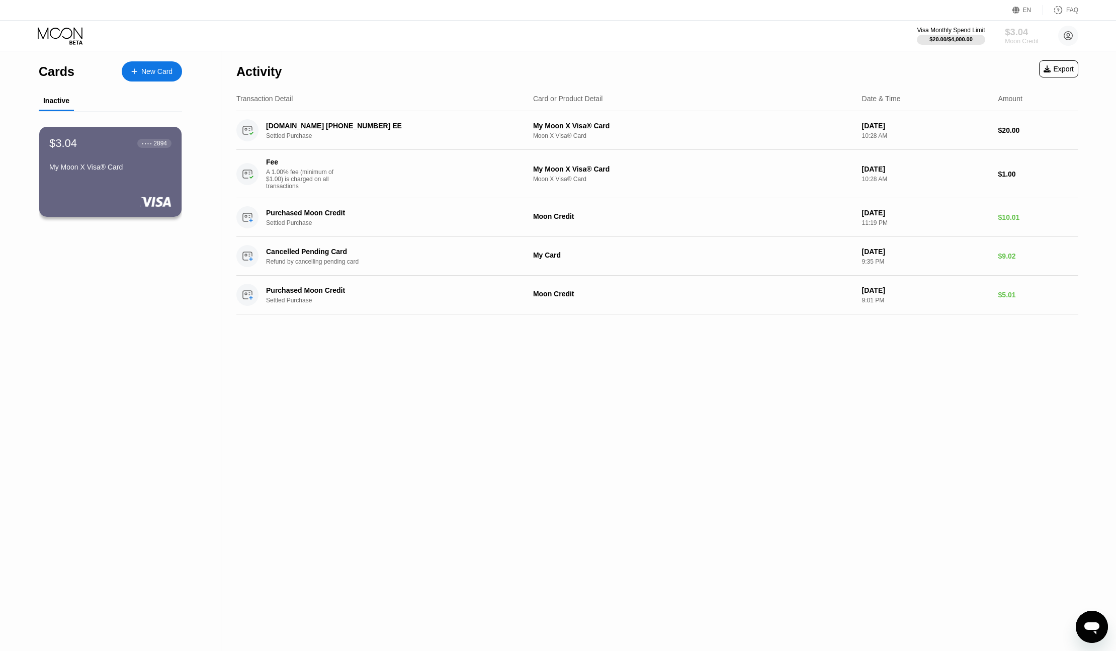
click at [1016, 34] on div "$3.04" at bounding box center [1022, 32] width 34 height 11
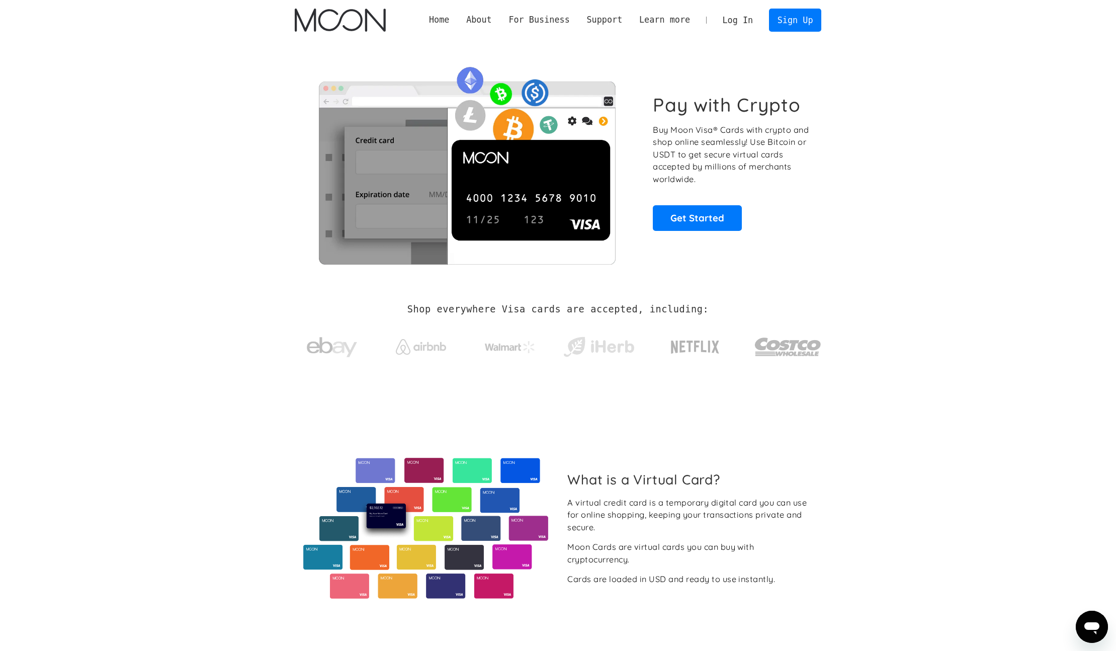
click at [734, 21] on link "Log In" at bounding box center [737, 20] width 47 height 22
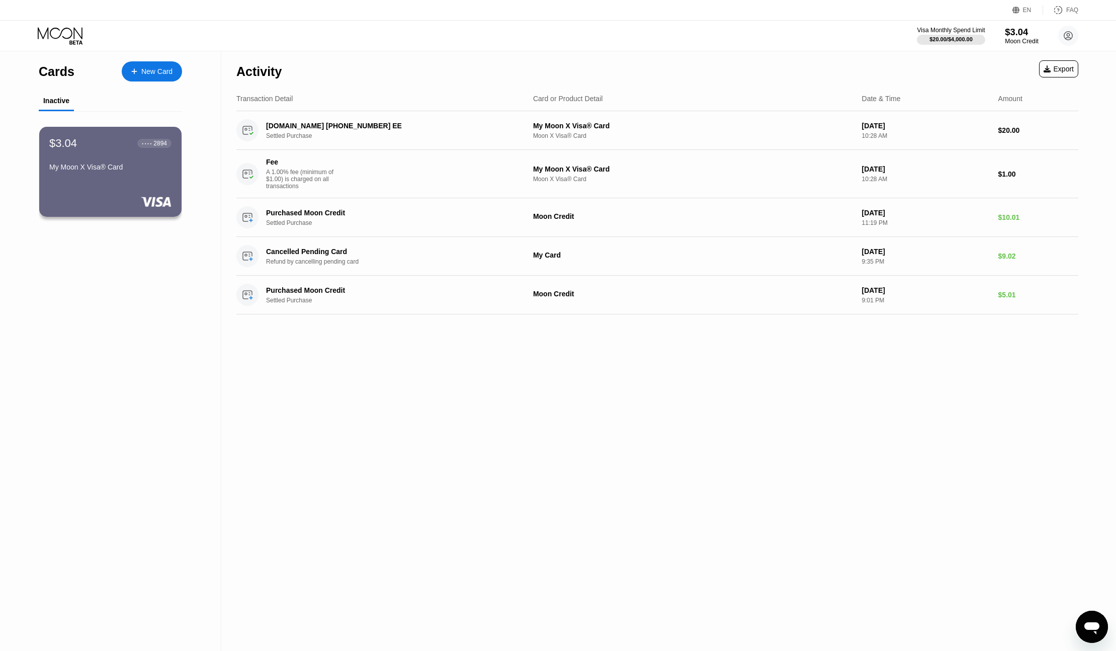
click at [1017, 31] on div "$3.04" at bounding box center [1022, 32] width 34 height 11
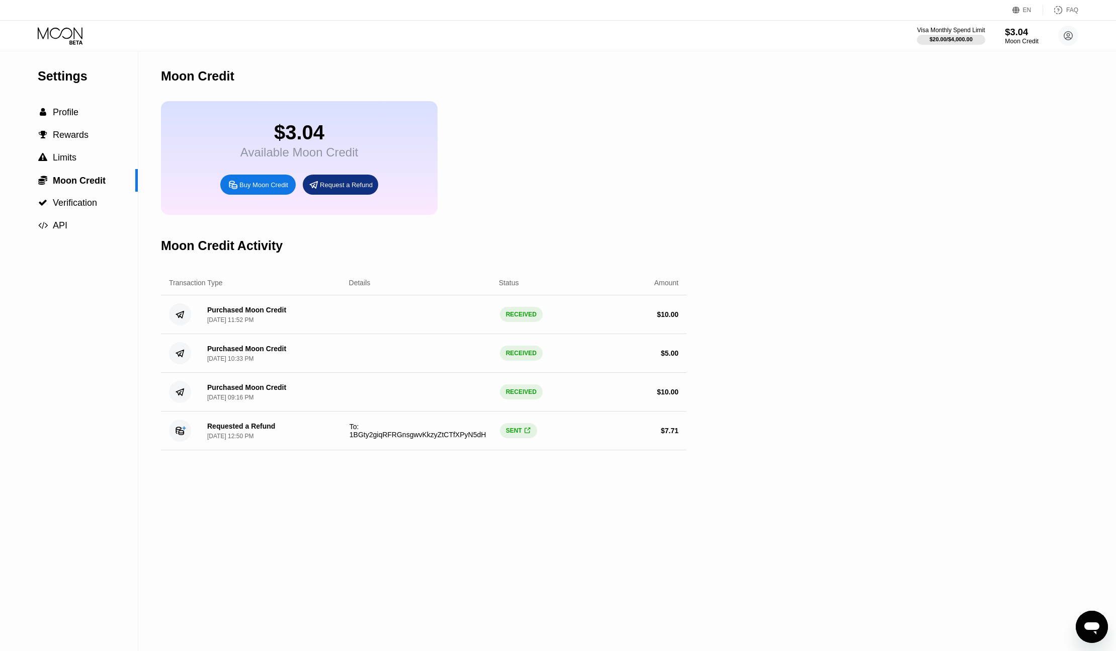
click at [1007, 30] on div "$3.04" at bounding box center [1022, 32] width 34 height 11
click at [257, 186] on div "Buy Moon Credit" at bounding box center [263, 185] width 49 height 9
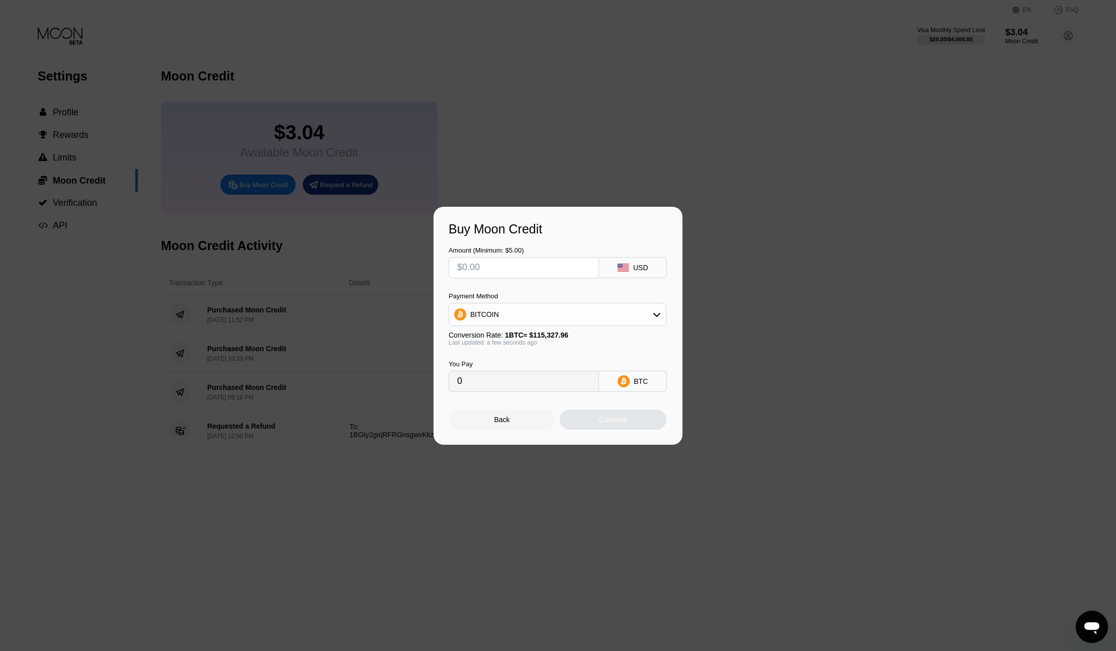
click at [591, 173] on div at bounding box center [562, 325] width 1124 height 651
click at [514, 434] on div "Buy Moon Credit Amount (Minimum: $5.00) USD Payment Method BITCOIN Conversion R…" at bounding box center [558, 326] width 249 height 238
drag, startPoint x: 511, startPoint y: 423, endPoint x: 649, endPoint y: 347, distance: 157.6
click at [513, 422] on div "Back" at bounding box center [502, 420] width 107 height 20
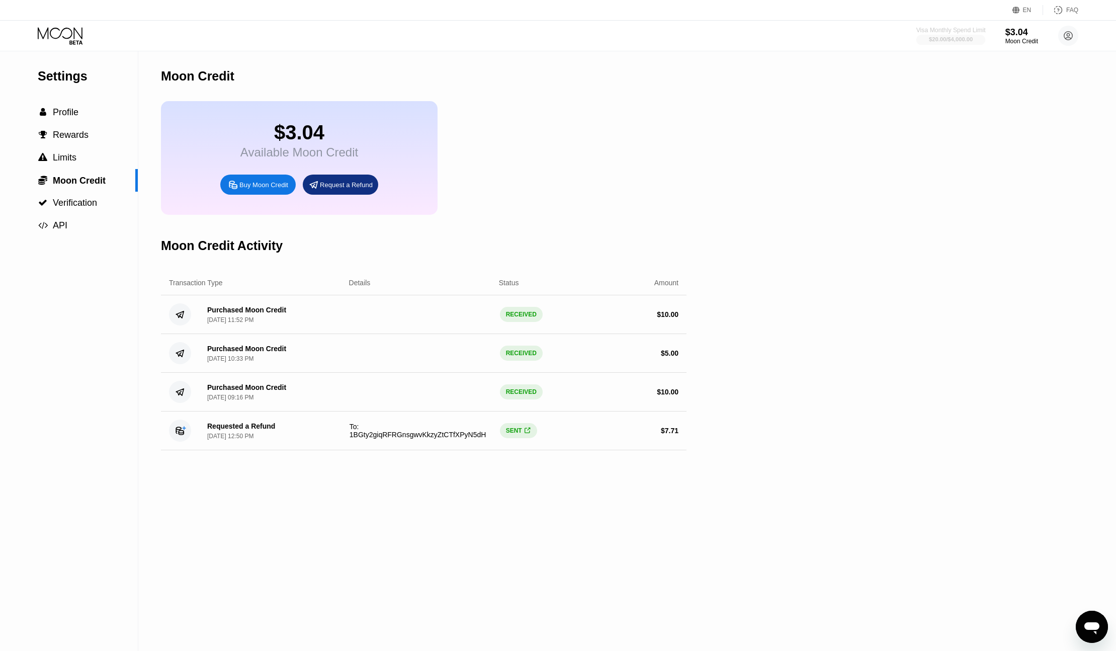
click at [969, 31] on div "Visa Monthly Spend Limit" at bounding box center [951, 30] width 69 height 7
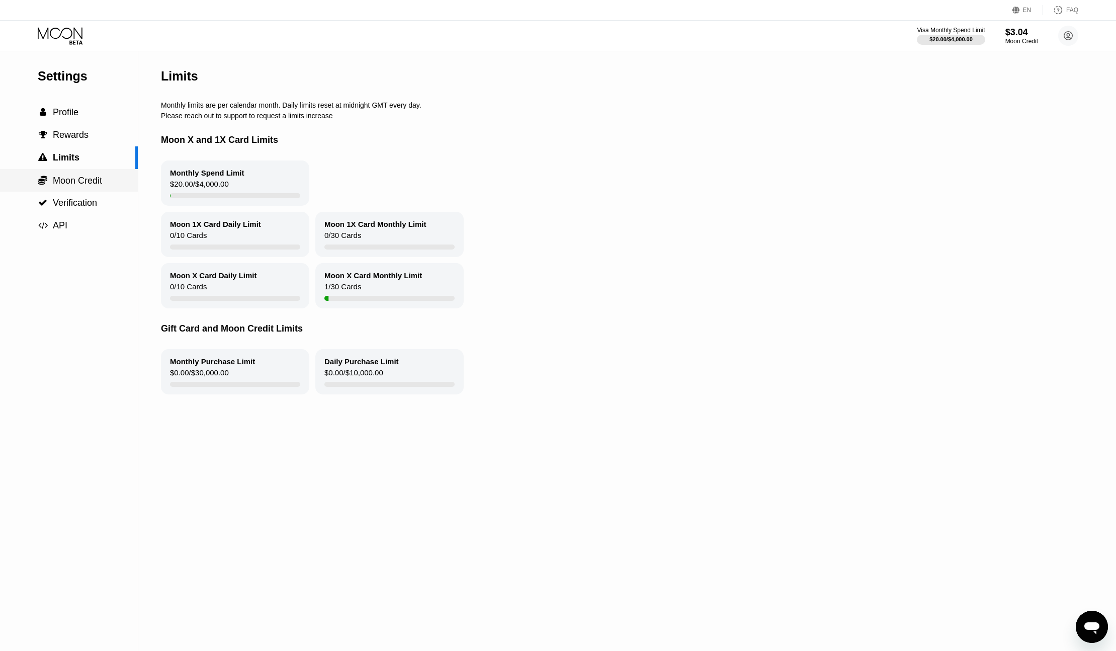
click at [82, 181] on span "Moon Credit" at bounding box center [77, 181] width 49 height 10
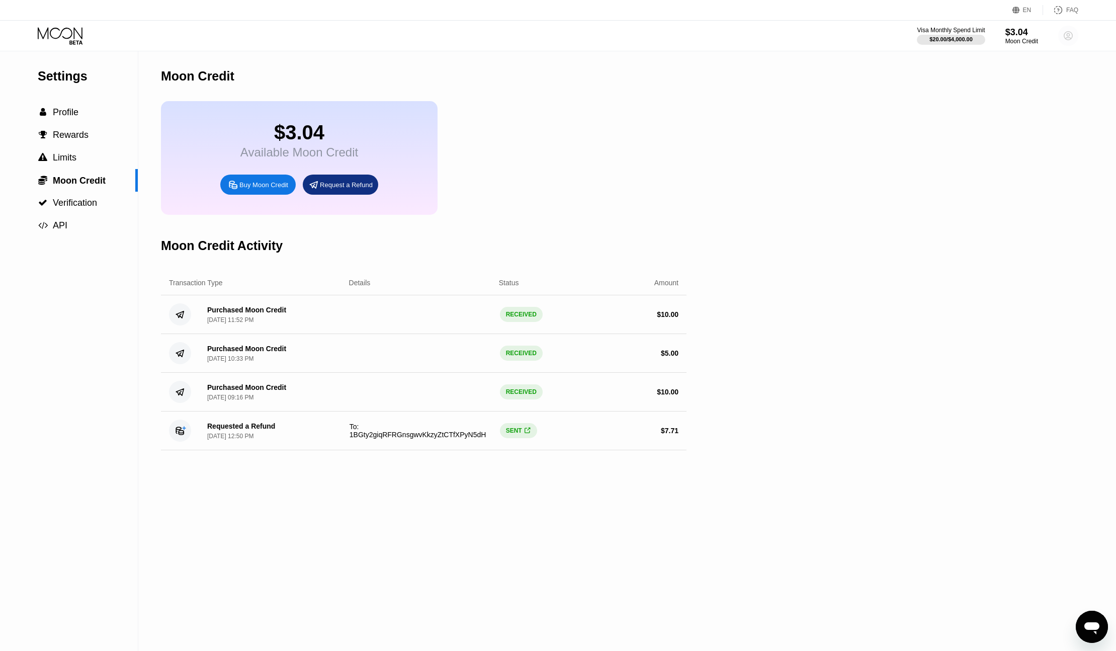
click at [1066, 31] on circle at bounding box center [1069, 36] width 20 height 20
click at [682, 98] on div "Moon Credit" at bounding box center [424, 76] width 526 height 50
click at [1020, 34] on div "$3.04" at bounding box center [1022, 32] width 34 height 11
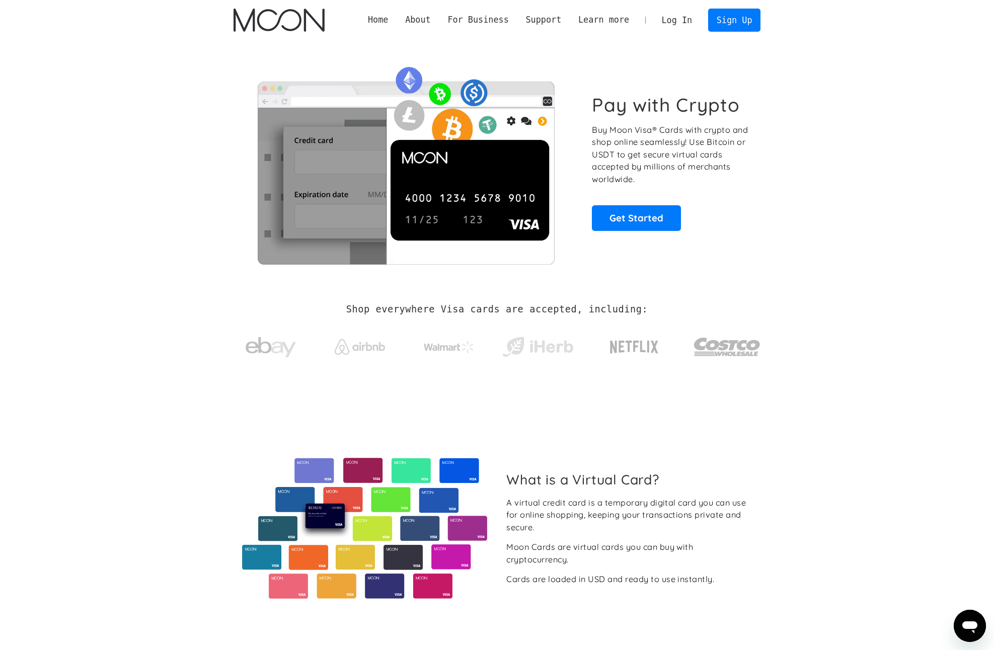
click at [669, 23] on link "Log In" at bounding box center [676, 20] width 47 height 22
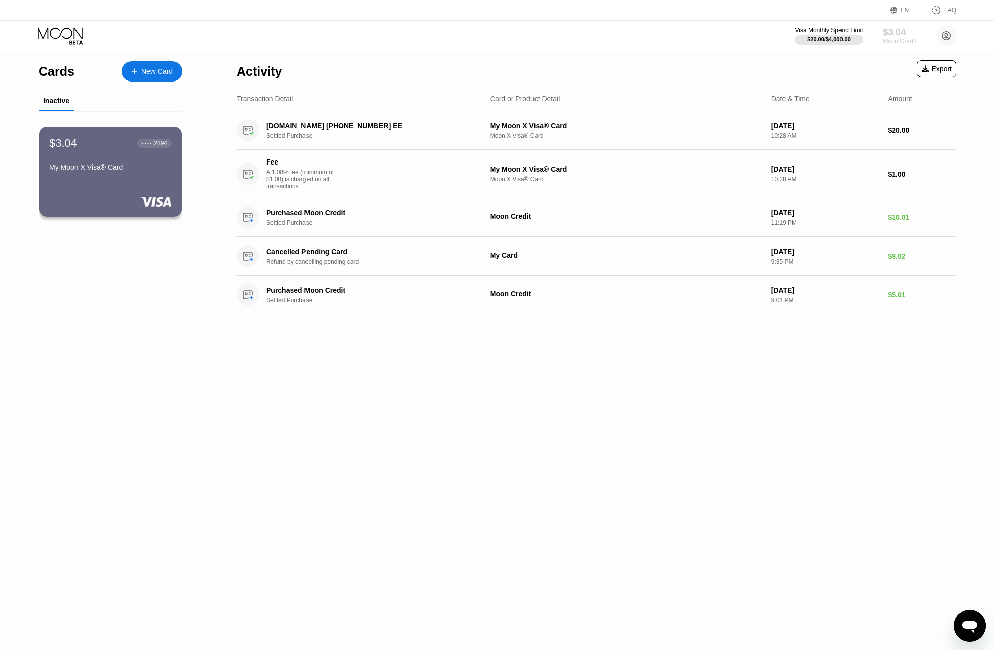
click at [900, 29] on div "$3.04" at bounding box center [900, 32] width 34 height 11
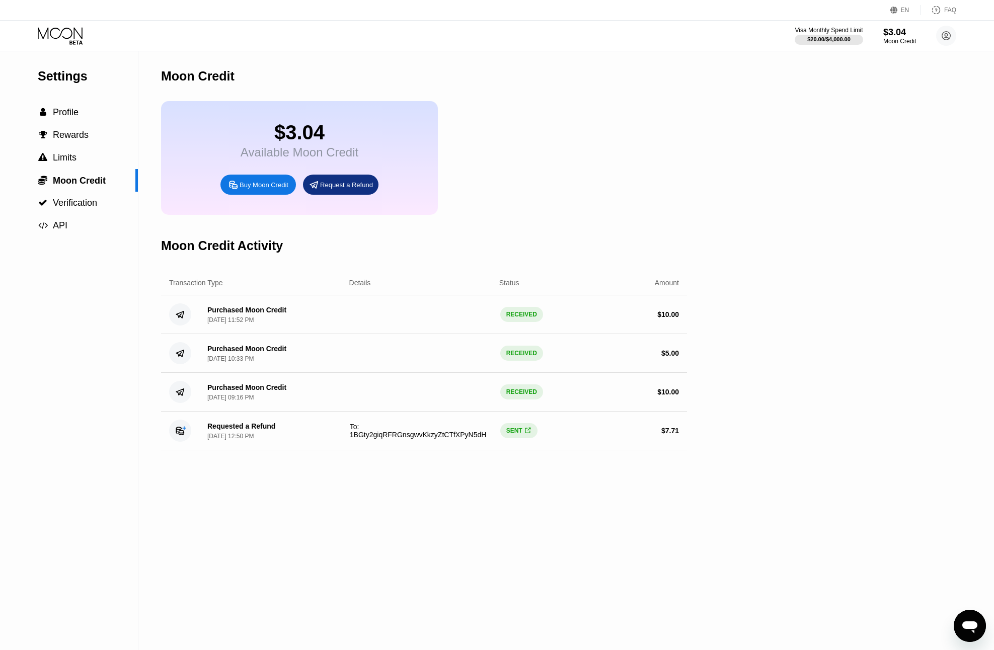
click at [805, 173] on div "Settings  Profile  Rewards  Limits  Moon Credit  Verification  API Moon C…" at bounding box center [497, 350] width 994 height 599
drag, startPoint x: 593, startPoint y: 84, endPoint x: 506, endPoint y: 28, distance: 103.2
click at [590, 80] on div "Moon Credit" at bounding box center [424, 76] width 526 height 50
click at [898, 38] on div "Moon Credit" at bounding box center [900, 41] width 34 height 7
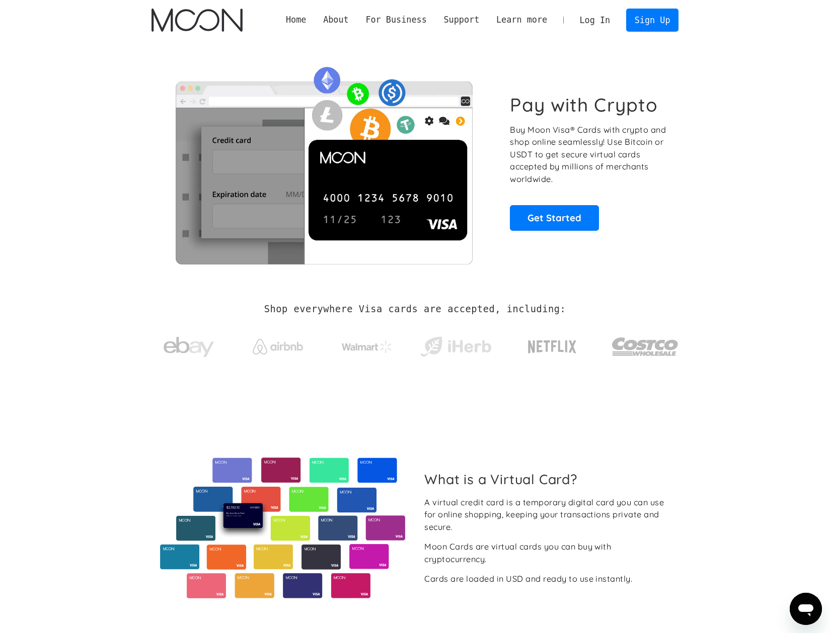
click at [591, 13] on link "Log In" at bounding box center [594, 20] width 47 height 22
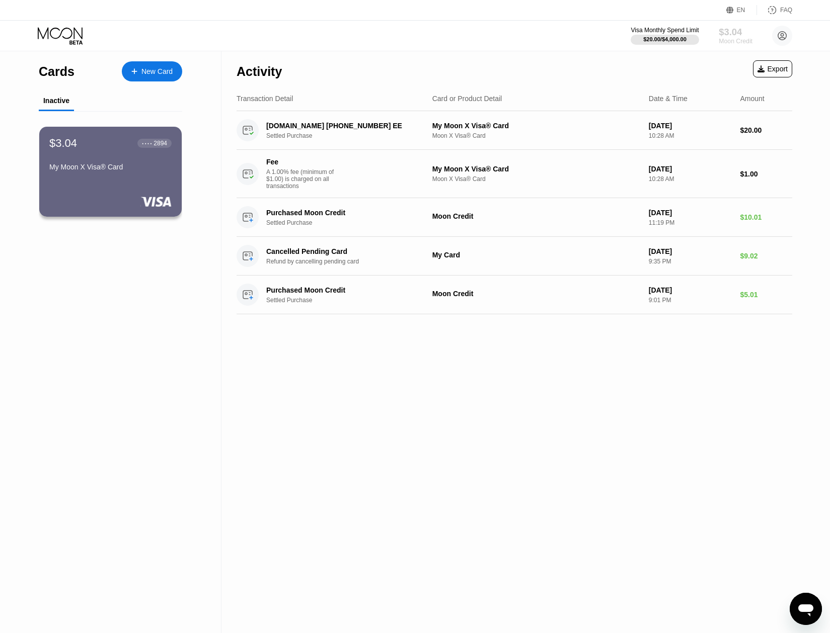
click at [733, 36] on div "$3.04" at bounding box center [735, 32] width 34 height 11
